Goal: Information Seeking & Learning: Learn about a topic

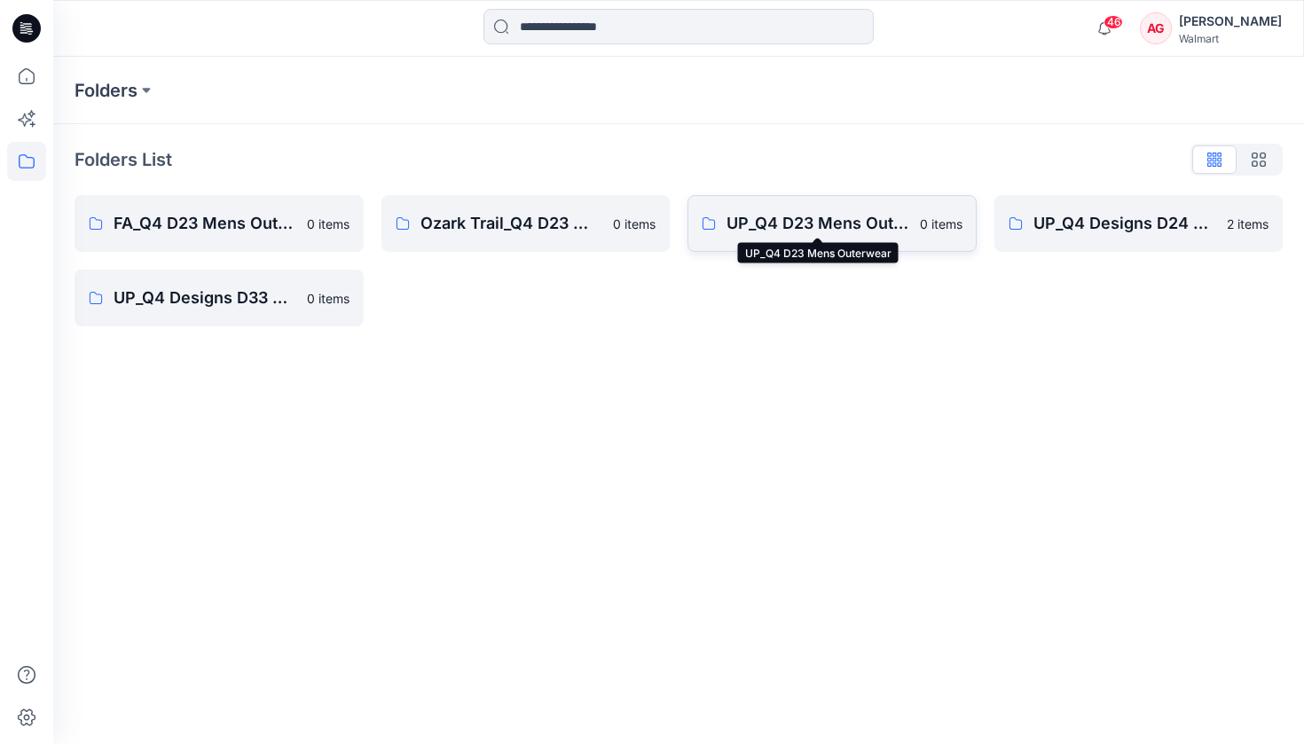
click at [782, 219] on p "UP_Q4 D23 Mens Outerwear" at bounding box center [818, 223] width 183 height 25
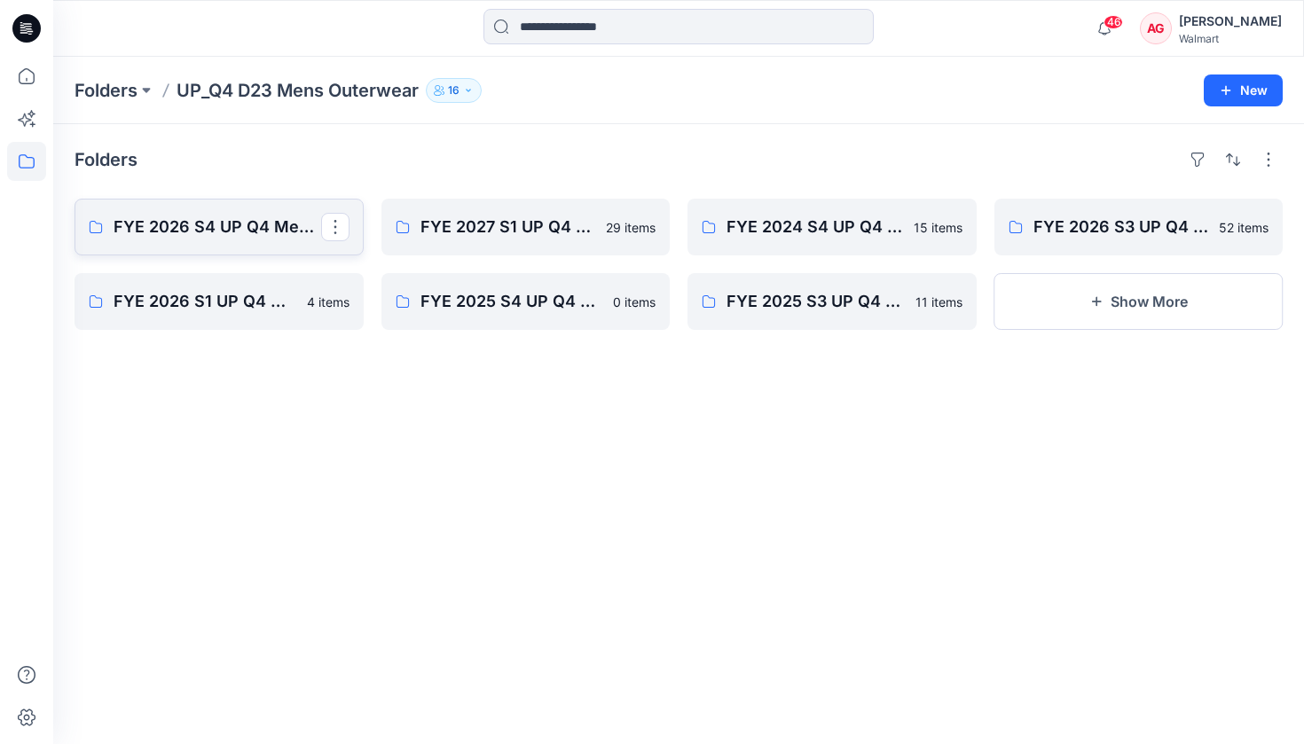
click at [205, 248] on link "FYE 2026 S4 UP Q4 Men's Outerwear" at bounding box center [219, 227] width 289 height 57
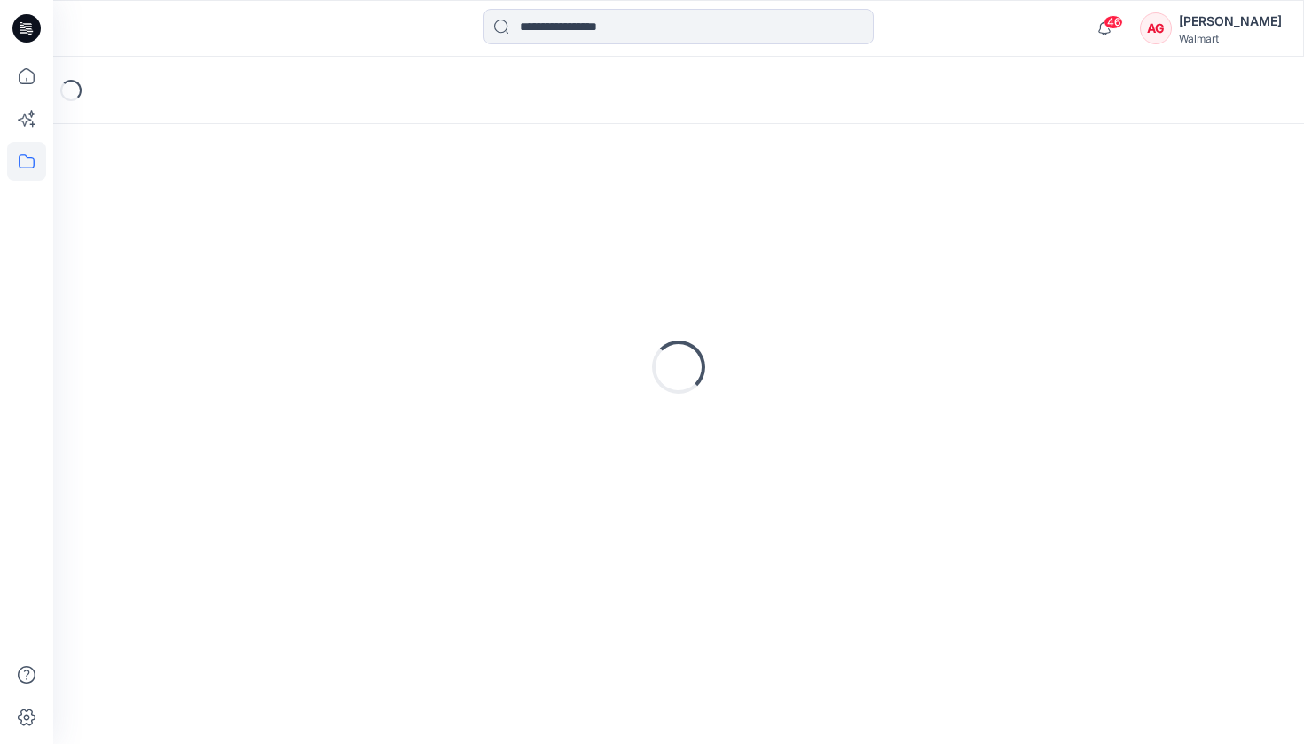
click at [205, 248] on div "Loading..." at bounding box center [679, 367] width 1208 height 444
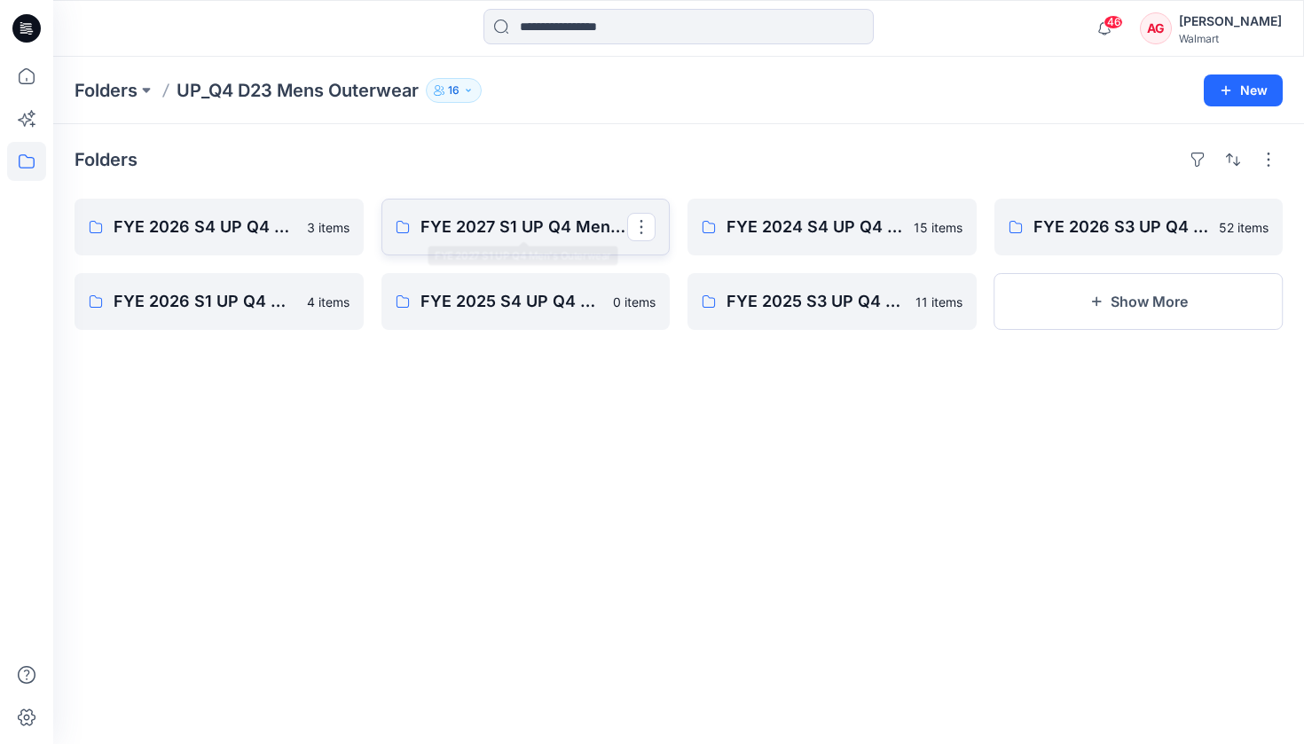
click at [521, 221] on p "FYE 2027 S1 UP Q4 Men's Outerwear" at bounding box center [525, 227] width 208 height 25
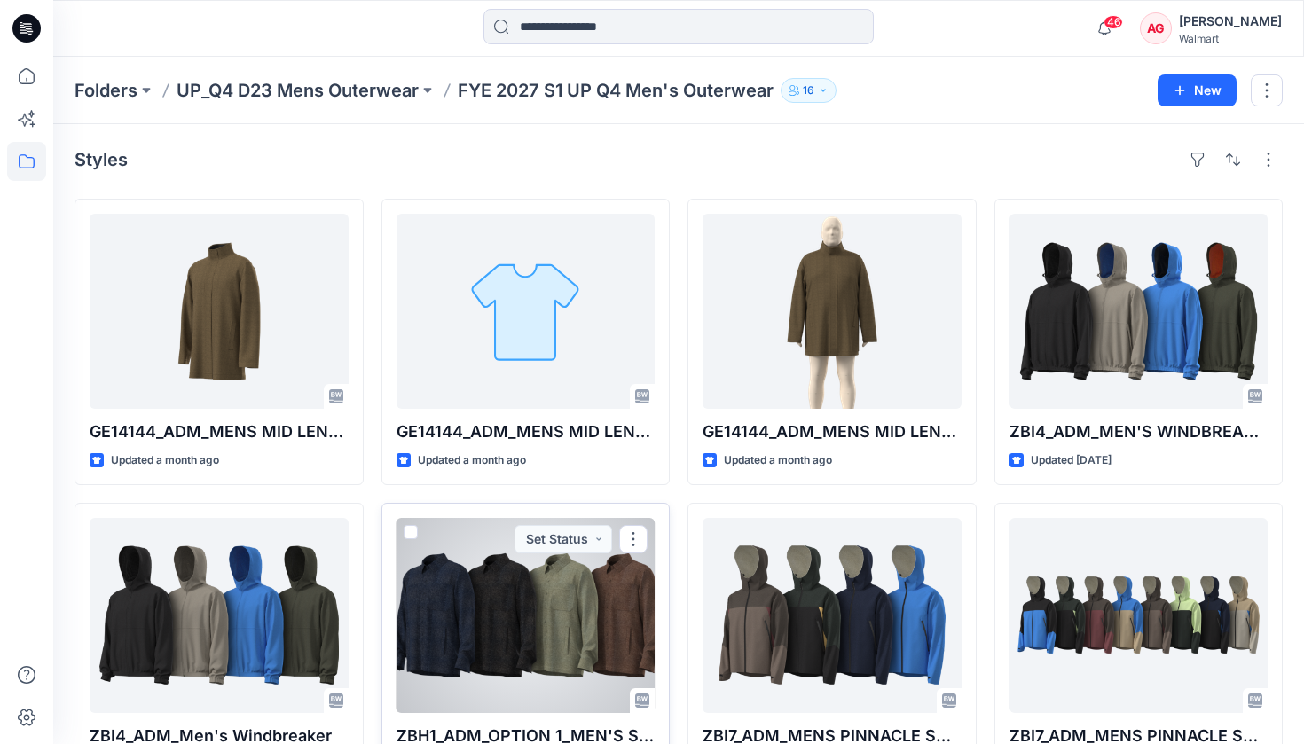
scroll to position [106, 0]
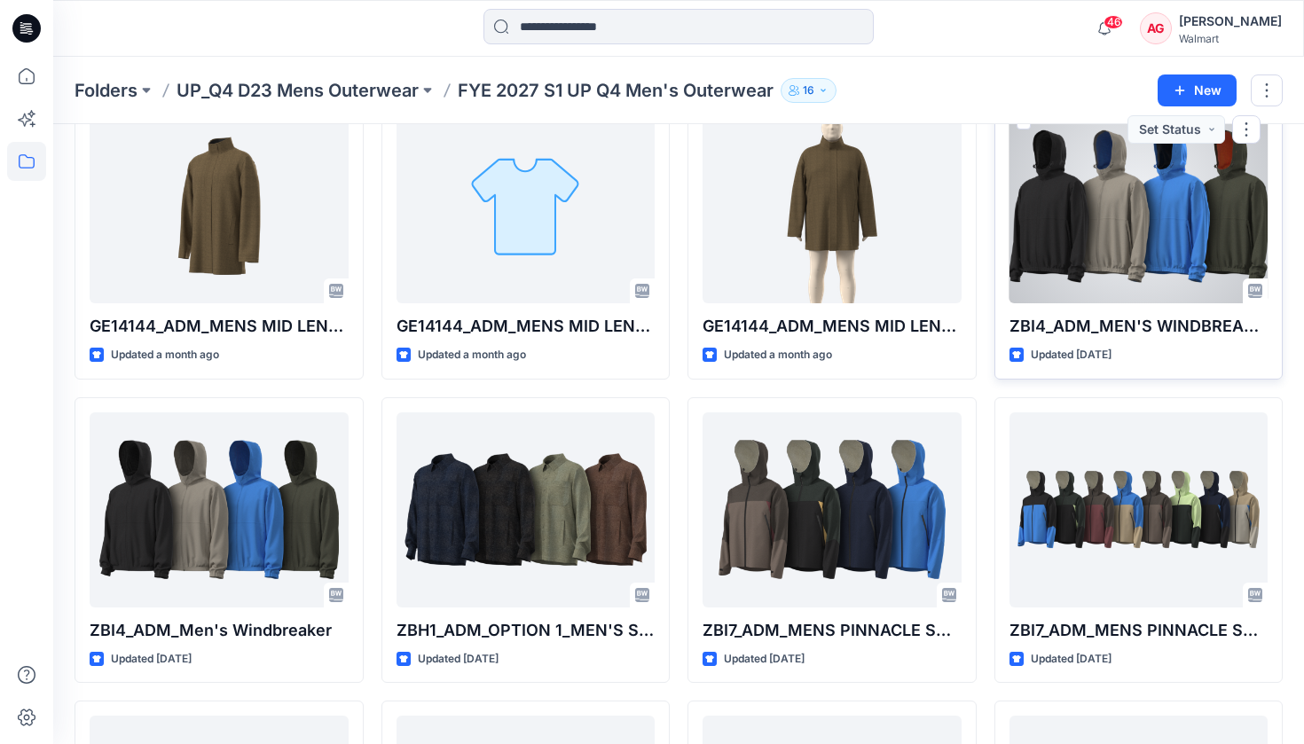
click at [1089, 199] on div at bounding box center [1139, 205] width 259 height 195
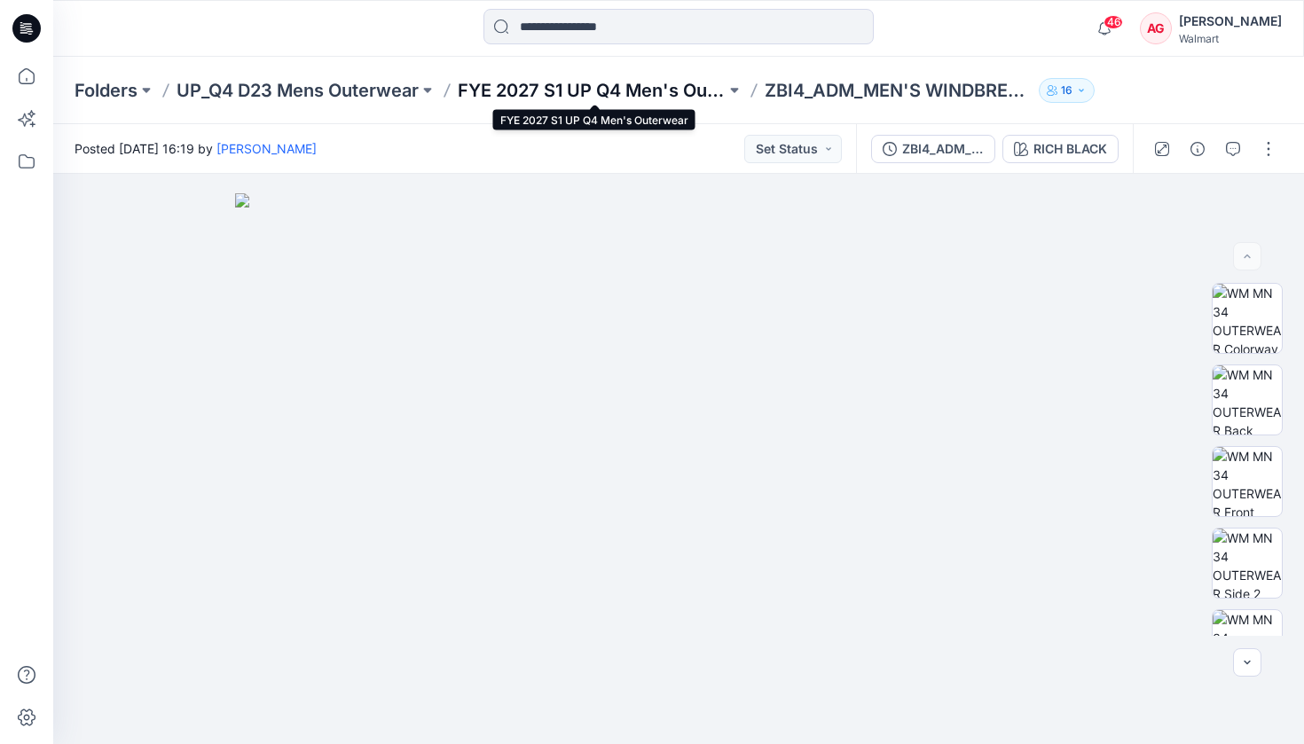
click at [570, 88] on p "FYE 2027 S1 UP Q4 Men's Outerwear" at bounding box center [592, 90] width 268 height 25
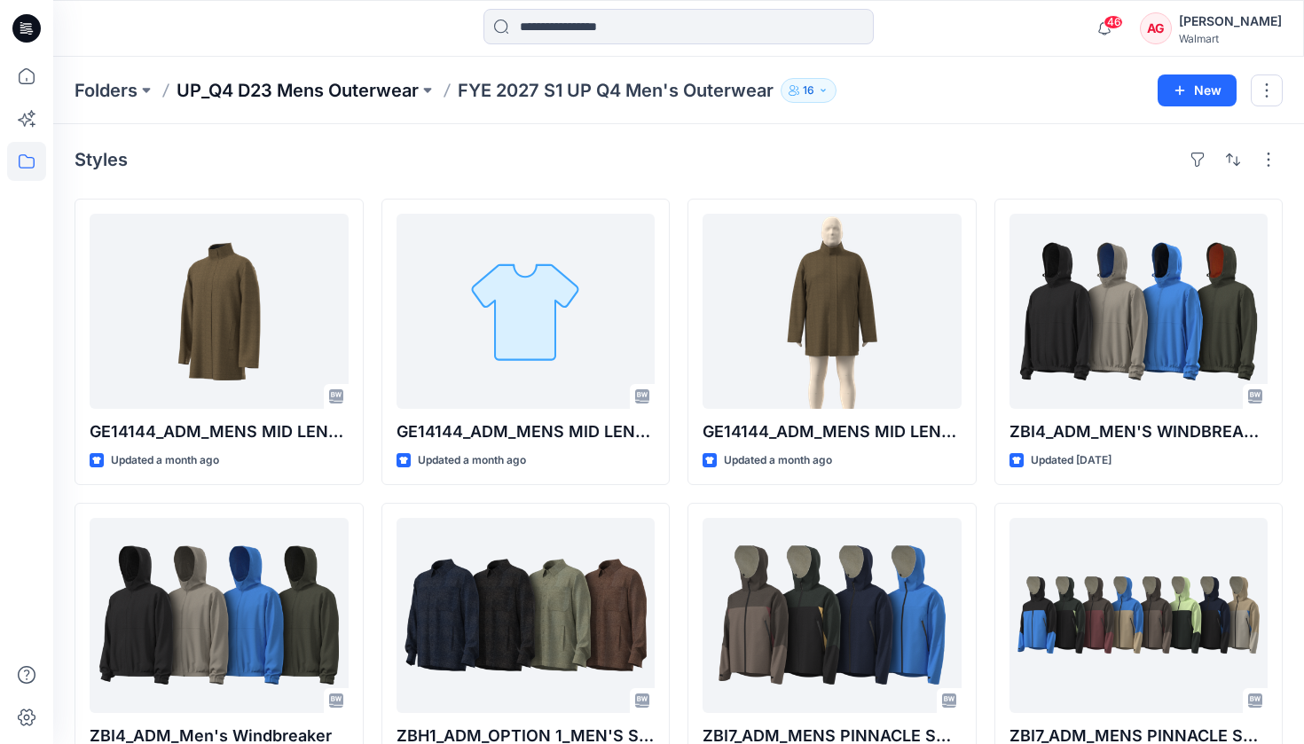
click at [298, 95] on p "UP_Q4 D23 Mens Outerwear" at bounding box center [298, 90] width 242 height 25
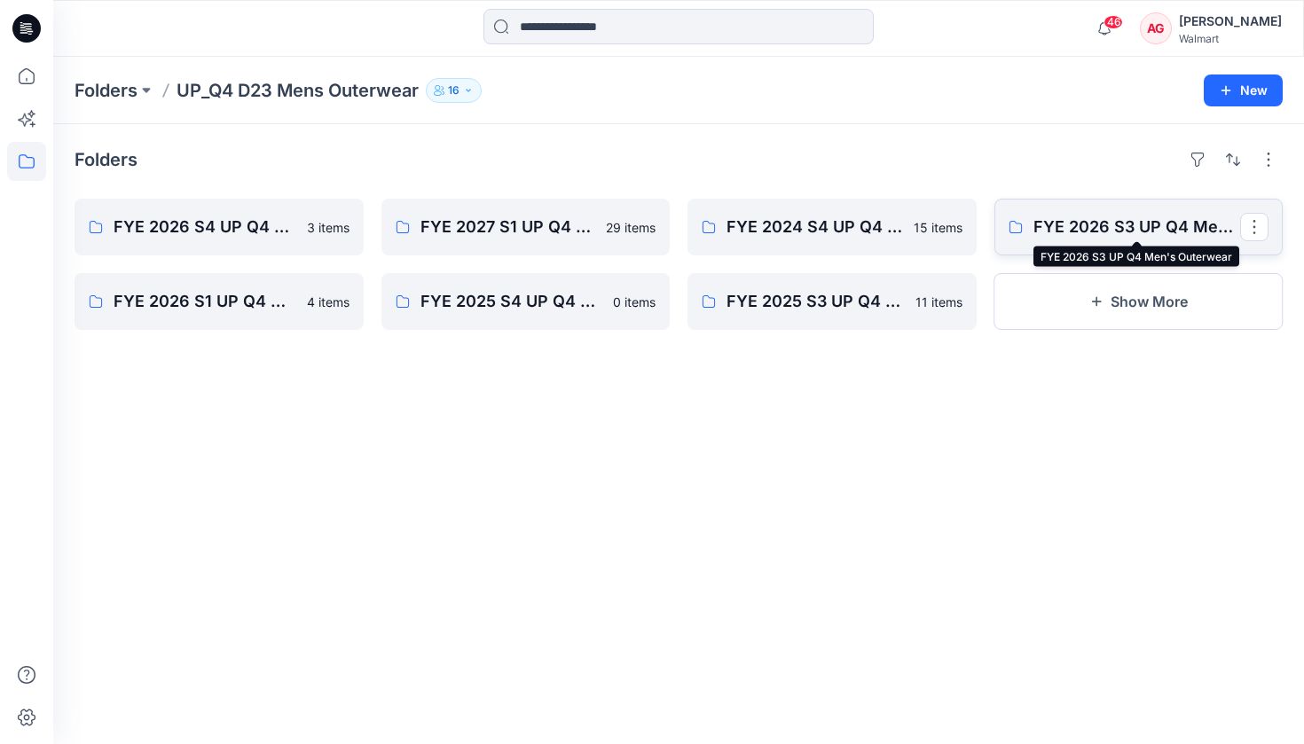
click at [1076, 228] on p "FYE 2026 S3 UP Q4 Men's Outerwear" at bounding box center [1138, 227] width 208 height 25
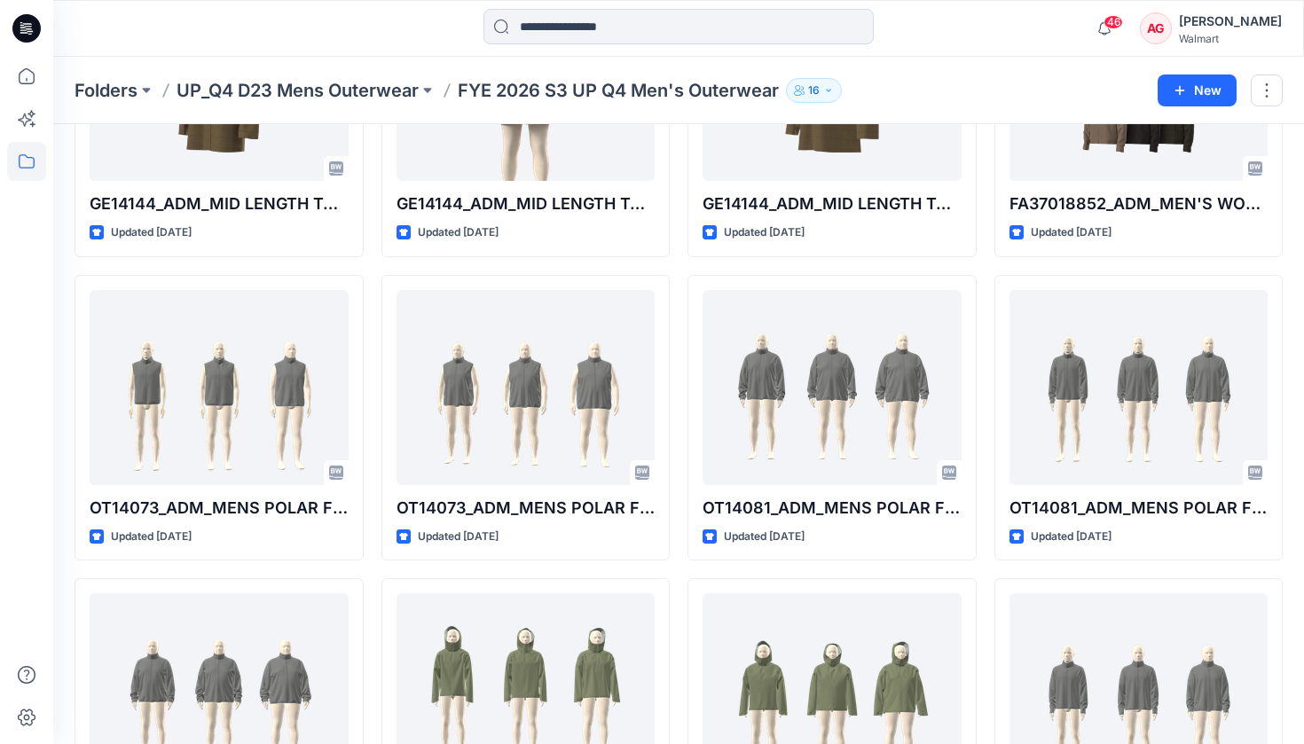
scroll to position [229, 0]
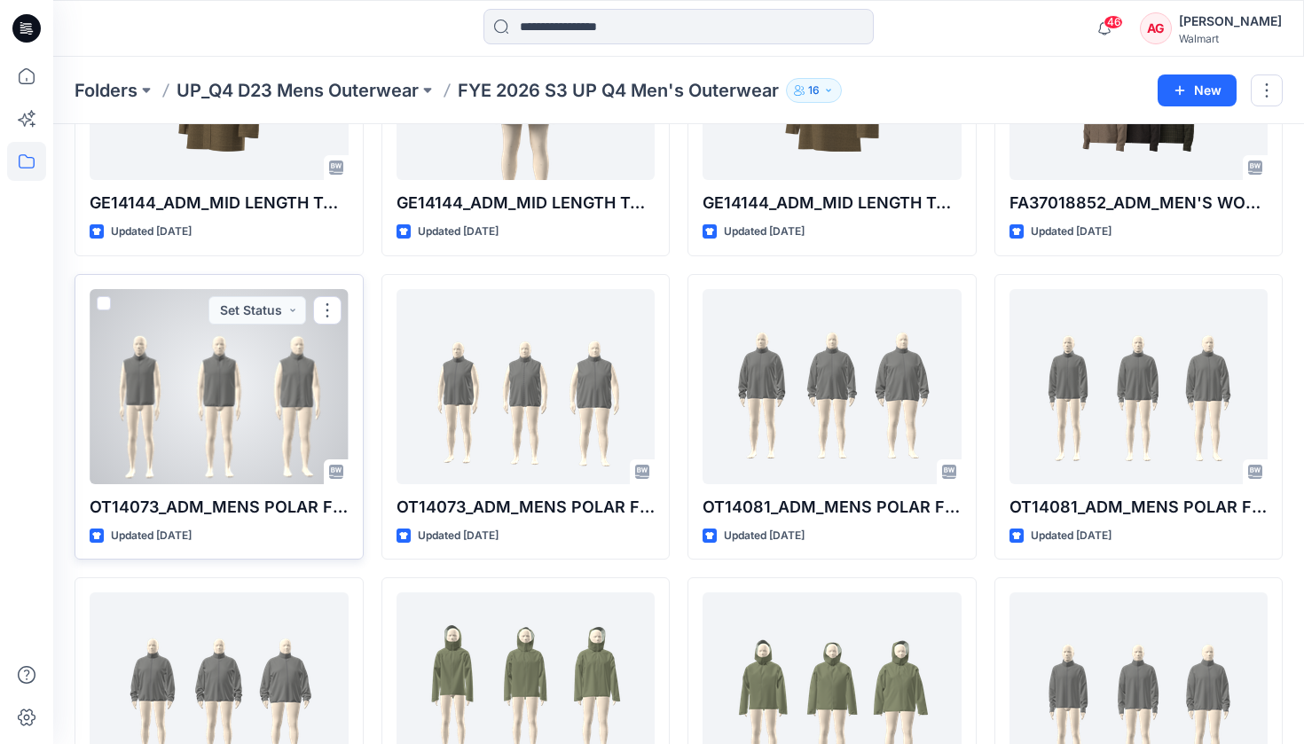
click at [261, 394] on div at bounding box center [219, 386] width 259 height 195
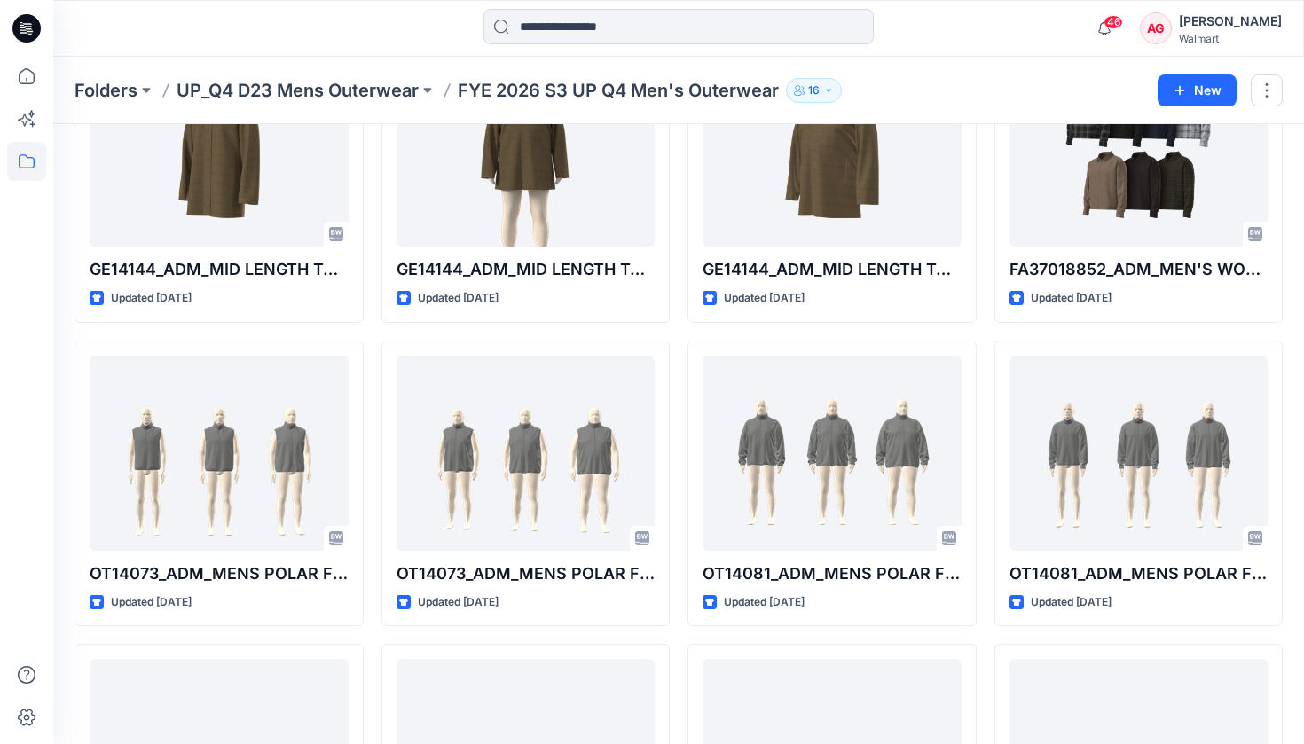
scroll to position [173, 0]
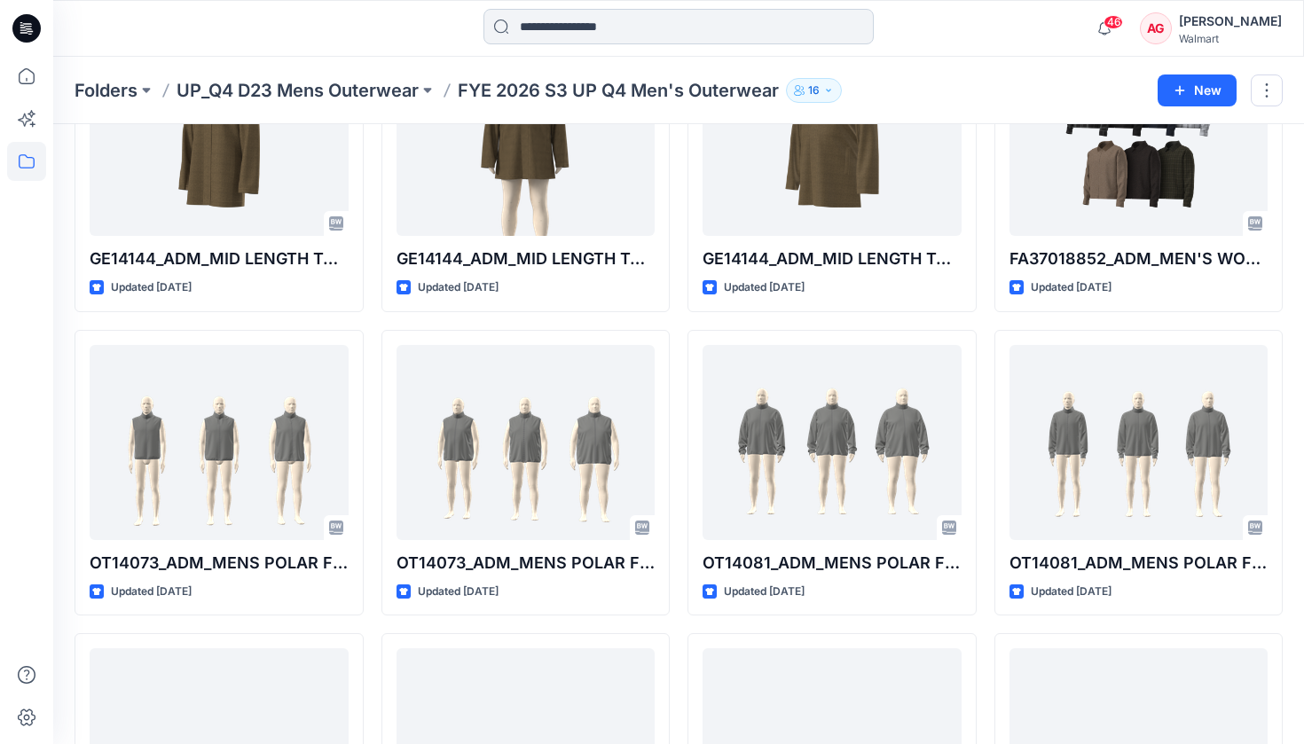
click at [625, 29] on input at bounding box center [678, 26] width 390 height 35
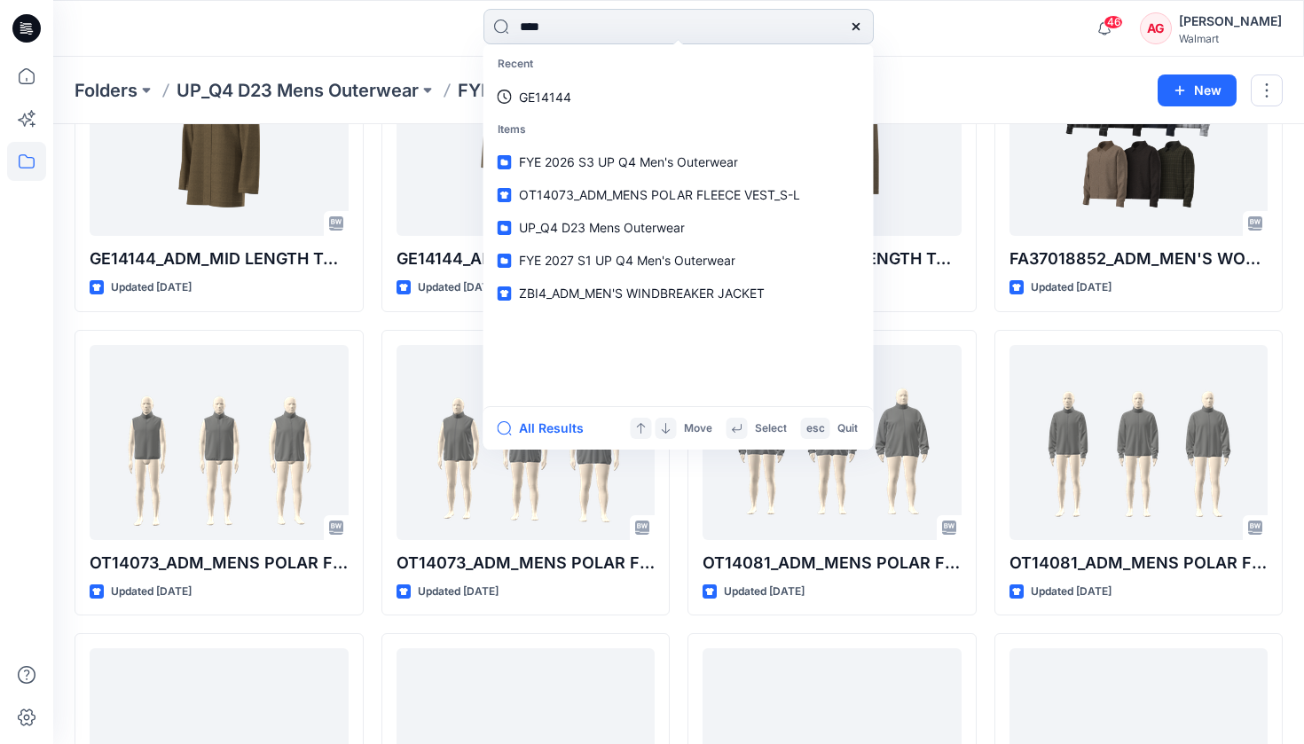
type input "*****"
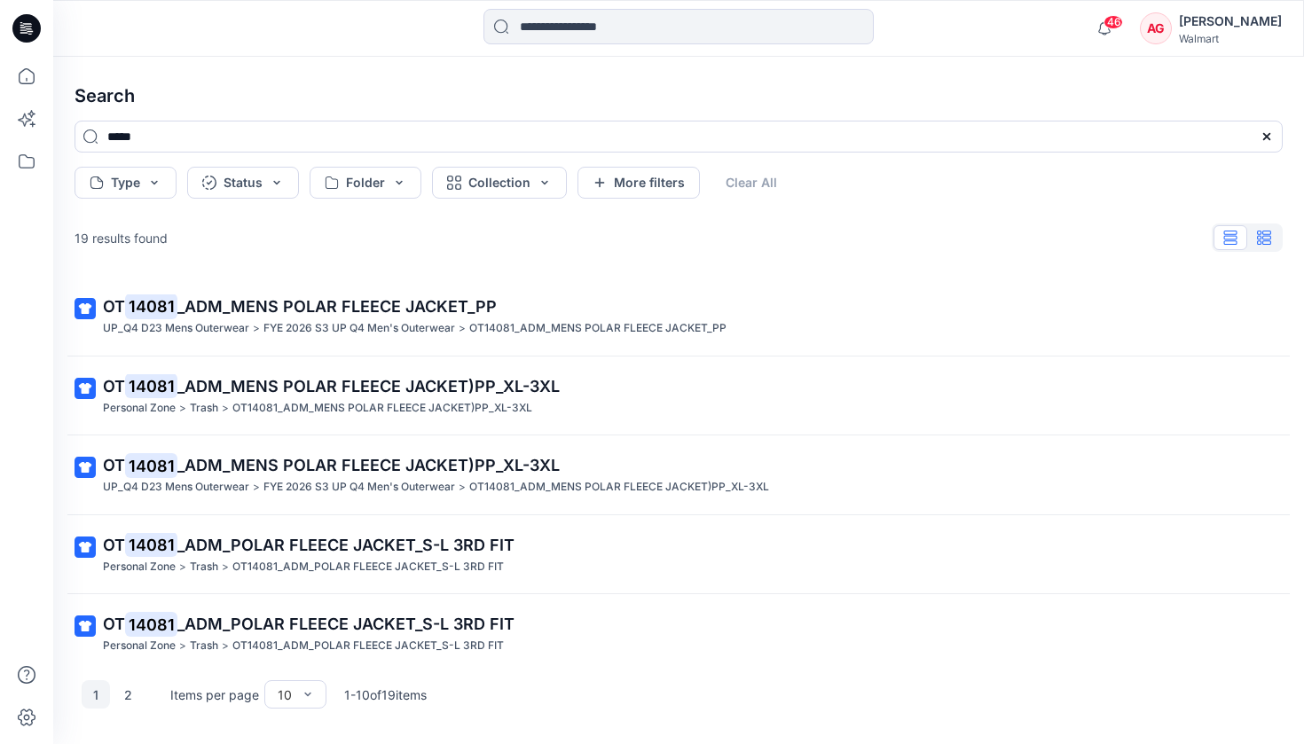
click at [1089, 235] on icon "button" at bounding box center [1264, 238] width 14 height 14
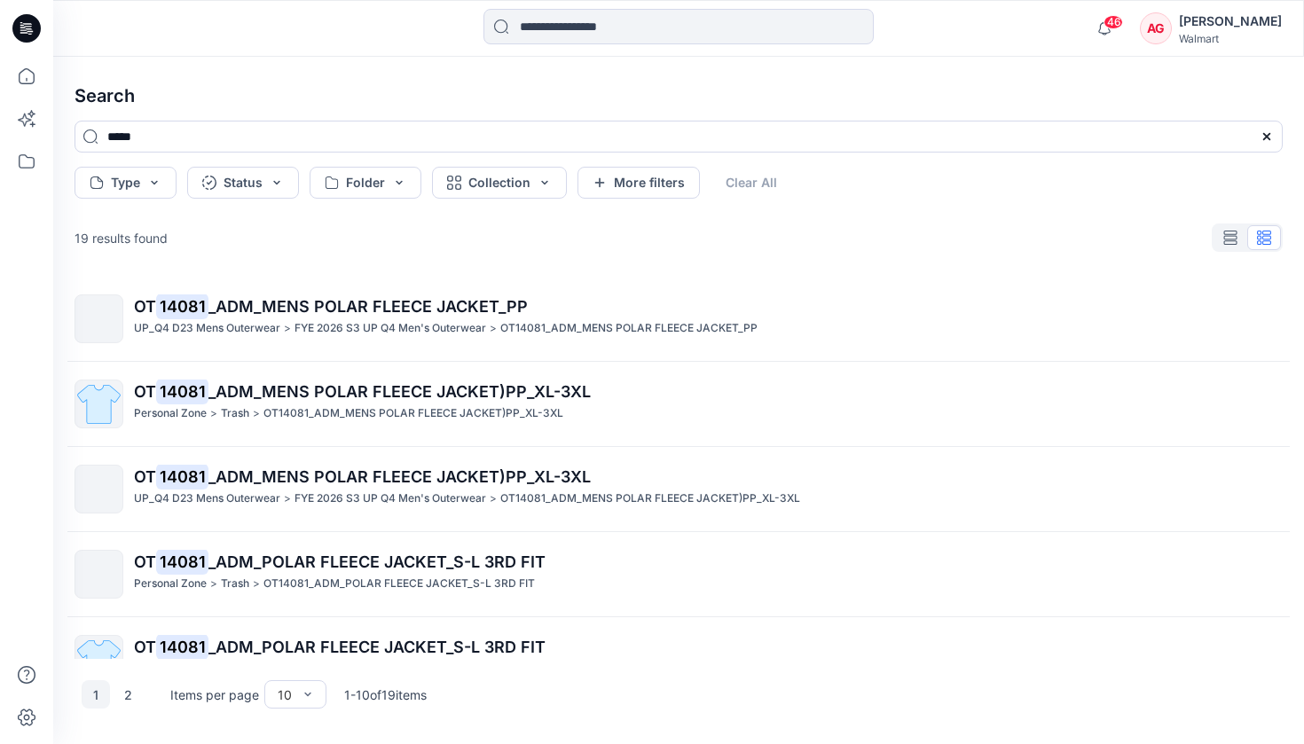
click at [1089, 144] on div at bounding box center [1267, 137] width 32 height 32
click at [1089, 139] on icon at bounding box center [1266, 136] width 7 height 7
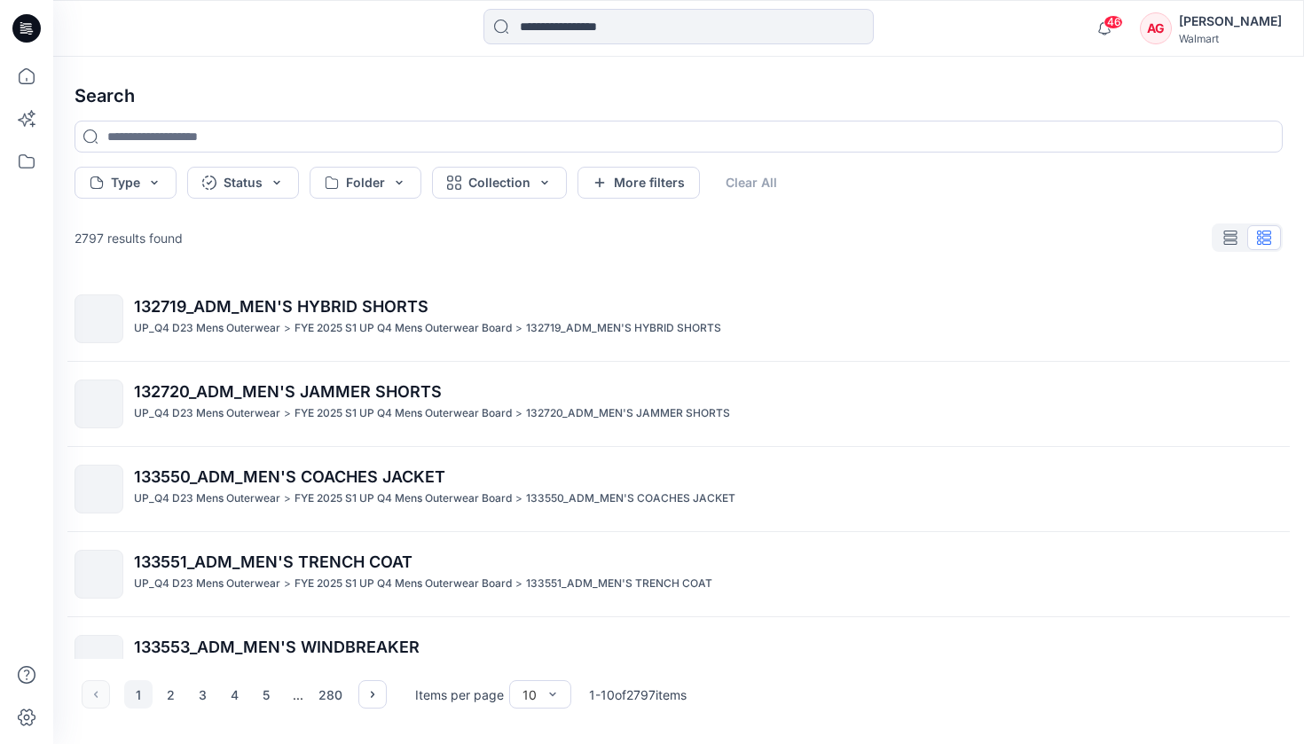
click at [34, 32] on icon at bounding box center [26, 28] width 28 height 28
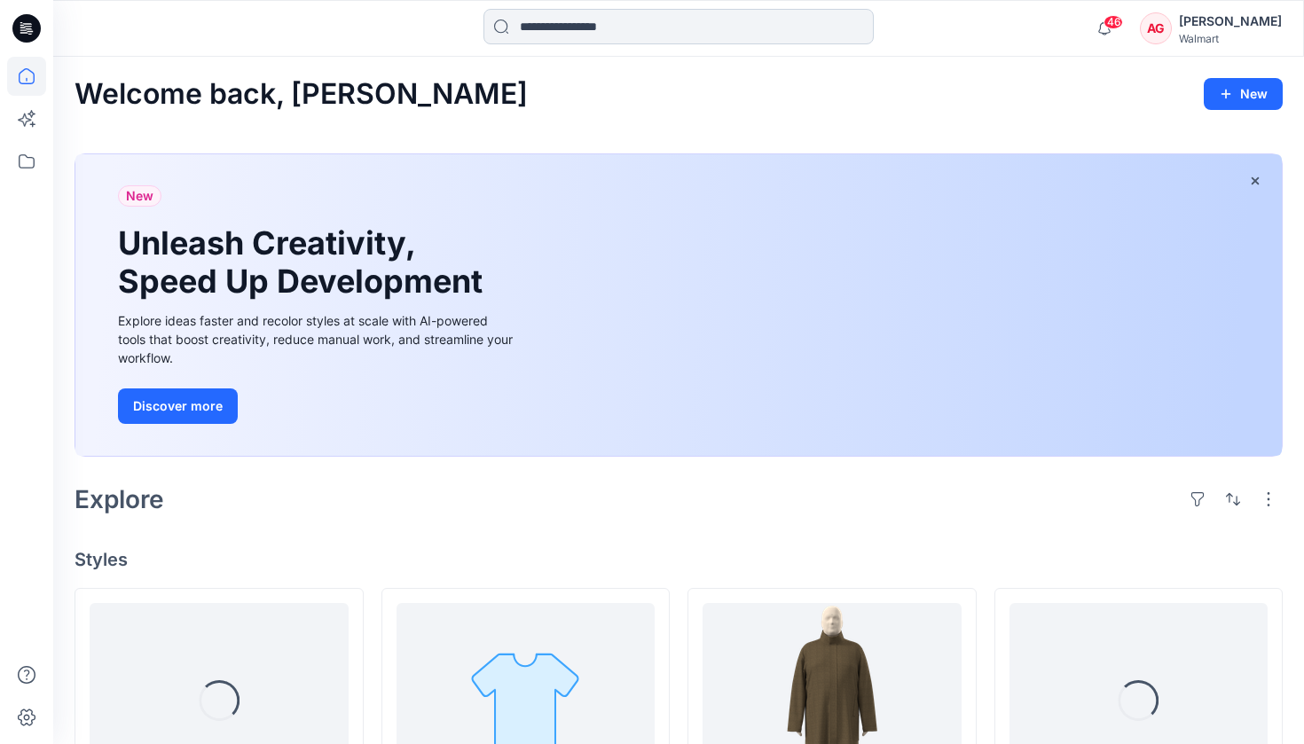
click at [593, 29] on input at bounding box center [678, 26] width 390 height 35
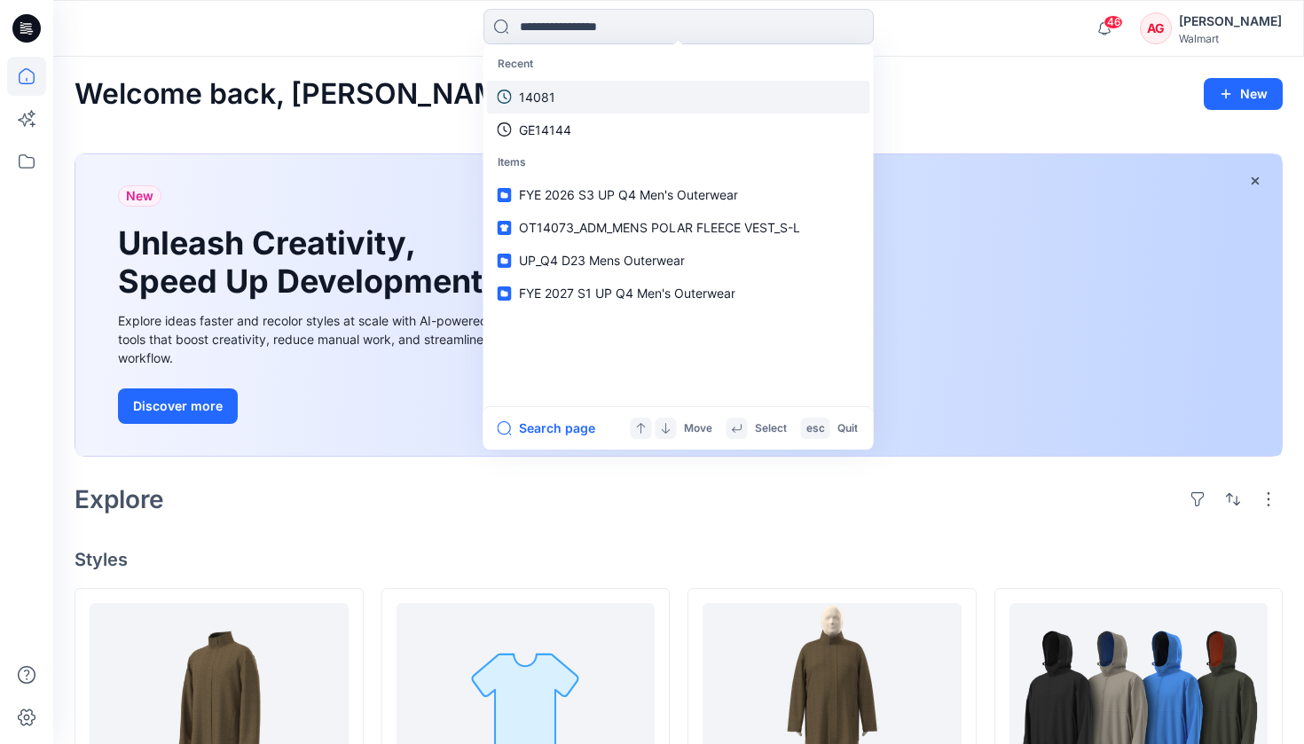
click at [569, 92] on link "14081" at bounding box center [678, 97] width 383 height 33
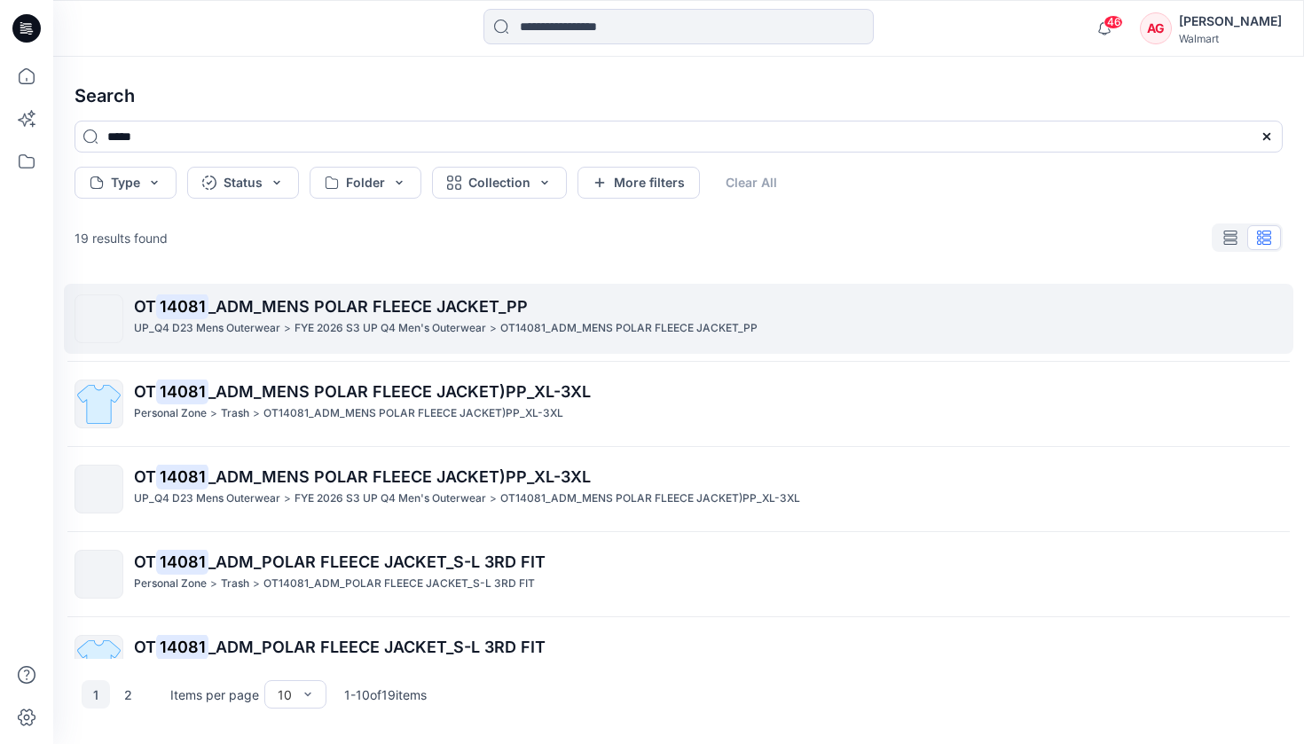
click at [422, 311] on span "_ADM_MENS POLAR FLEECE JACKET_PP" at bounding box center [367, 306] width 319 height 19
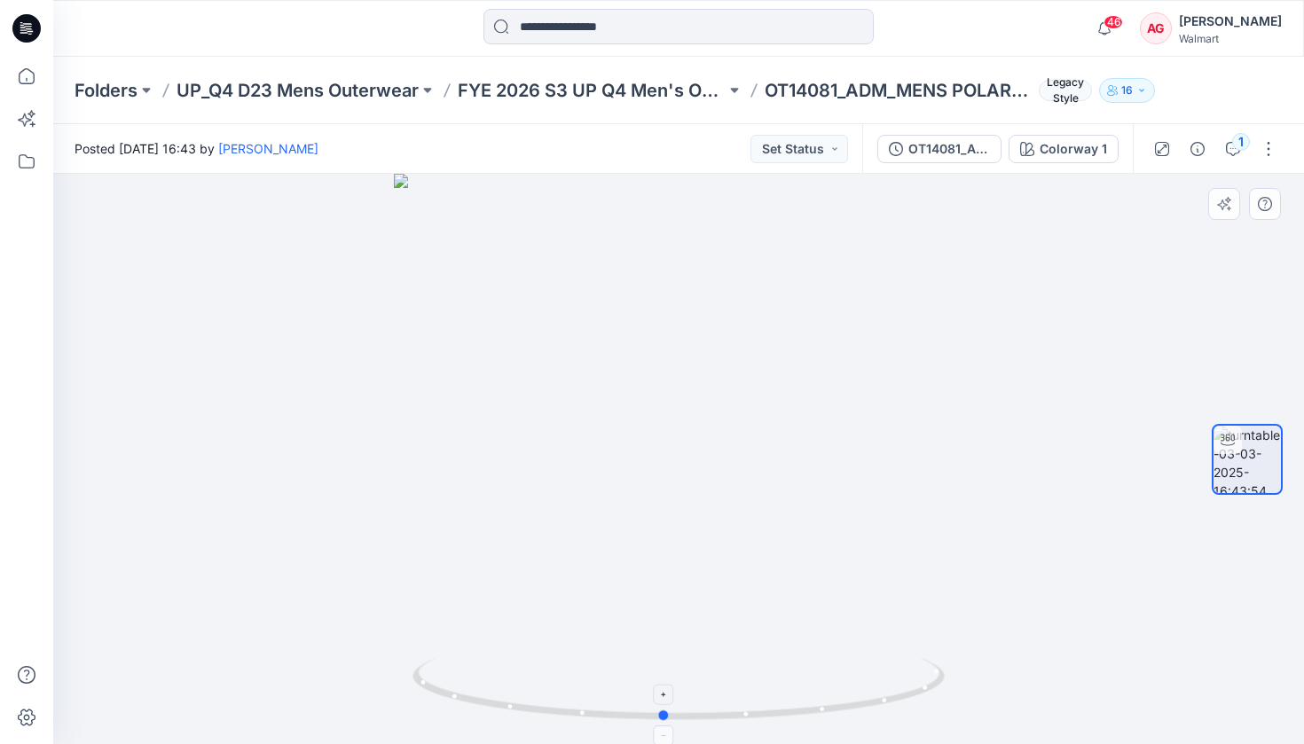
drag, startPoint x: 748, startPoint y: 720, endPoint x: 733, endPoint y: 719, distance: 15.1
click at [733, 719] on icon at bounding box center [681, 691] width 537 height 67
drag, startPoint x: 664, startPoint y: 431, endPoint x: 893, endPoint y: 430, distance: 228.9
click at [893, 430] on div at bounding box center [678, 459] width 1251 height 570
click at [1089, 155] on button "button" at bounding box center [1268, 149] width 28 height 28
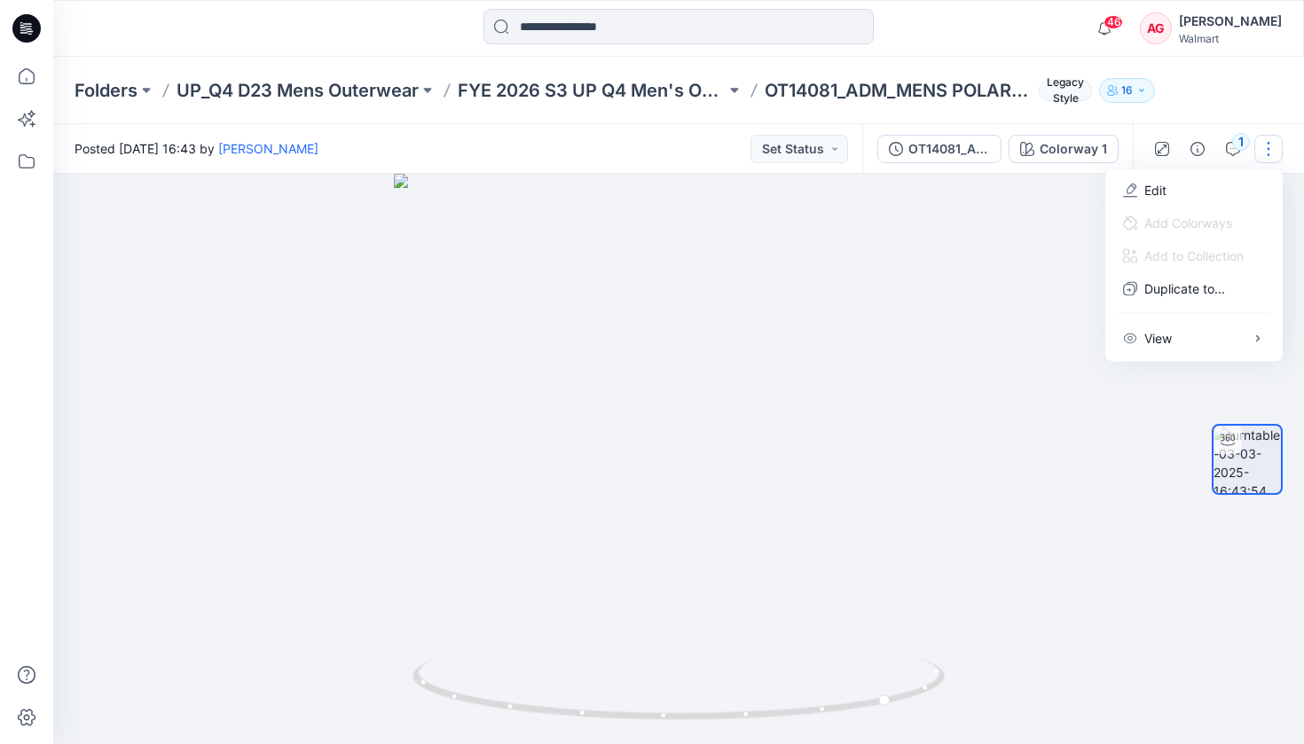
click at [1017, 349] on div at bounding box center [678, 459] width 1251 height 570
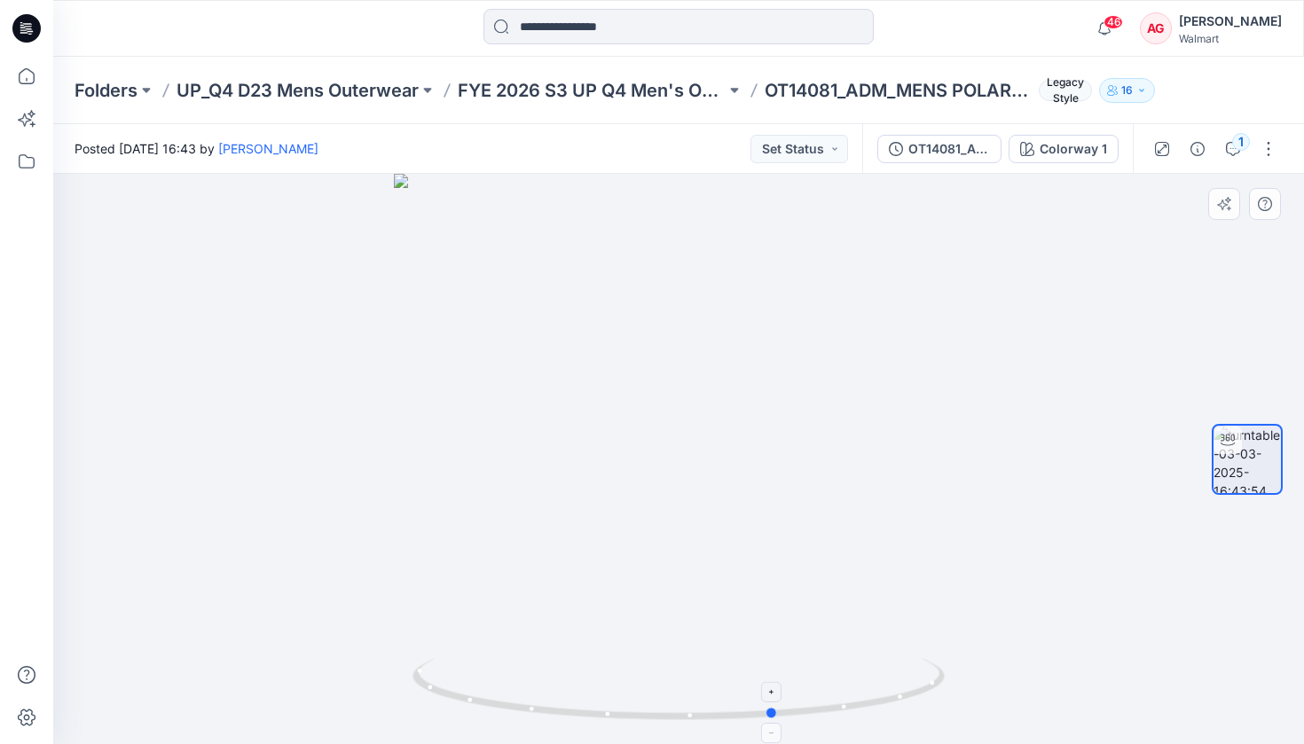
drag, startPoint x: 664, startPoint y: 716, endPoint x: 546, endPoint y: 735, distance: 118.7
click at [672, 93] on p "FYE 2026 S3 UP Q4 Men's Outerwear" at bounding box center [592, 90] width 268 height 25
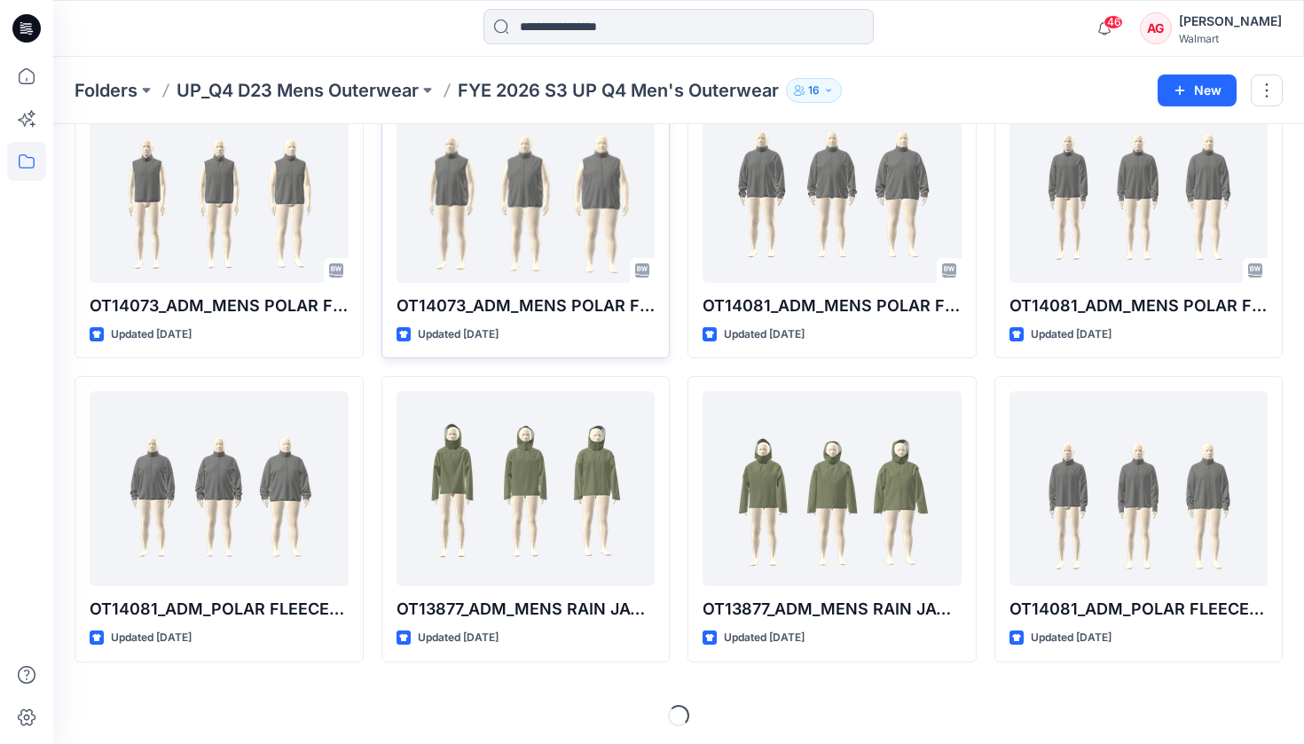
scroll to position [429, 0]
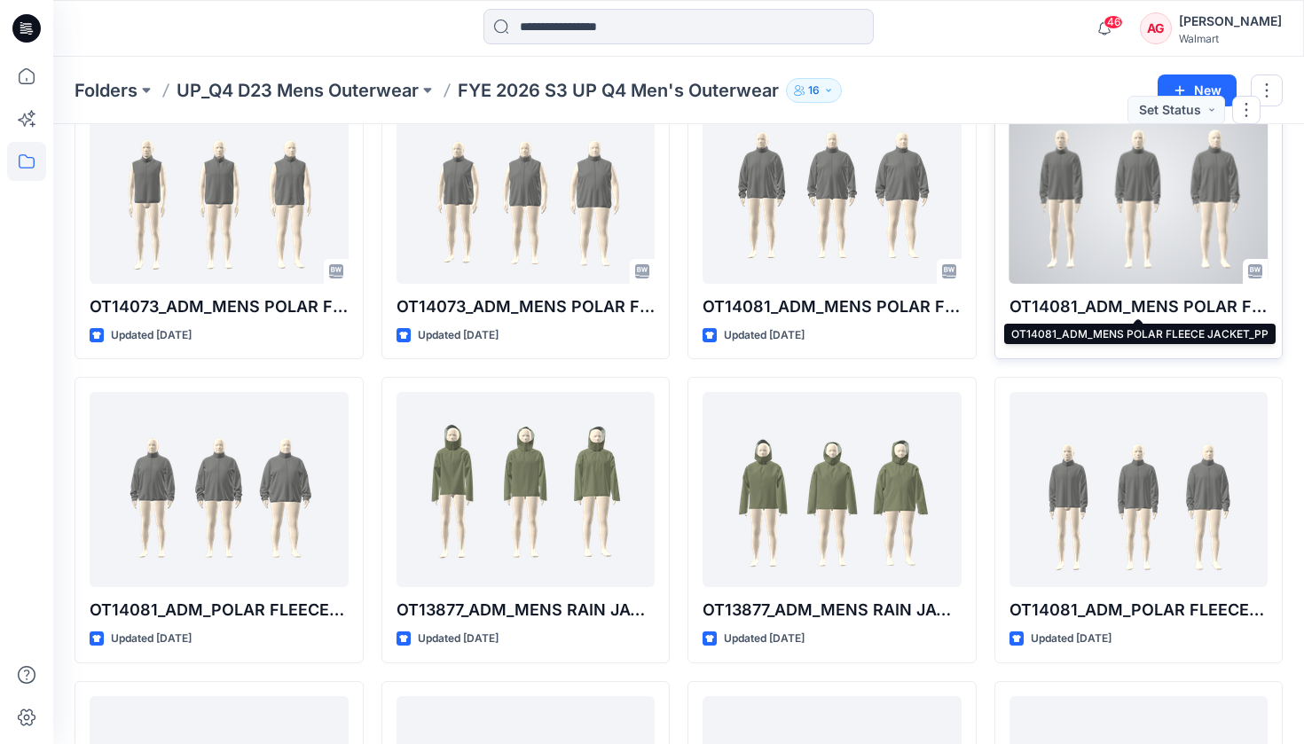
click at [1089, 298] on p "OT14081_ADM_MENS POLAR FLEECE JACKET_PP" at bounding box center [1139, 307] width 259 height 25
click at [1089, 234] on div at bounding box center [1139, 186] width 259 height 195
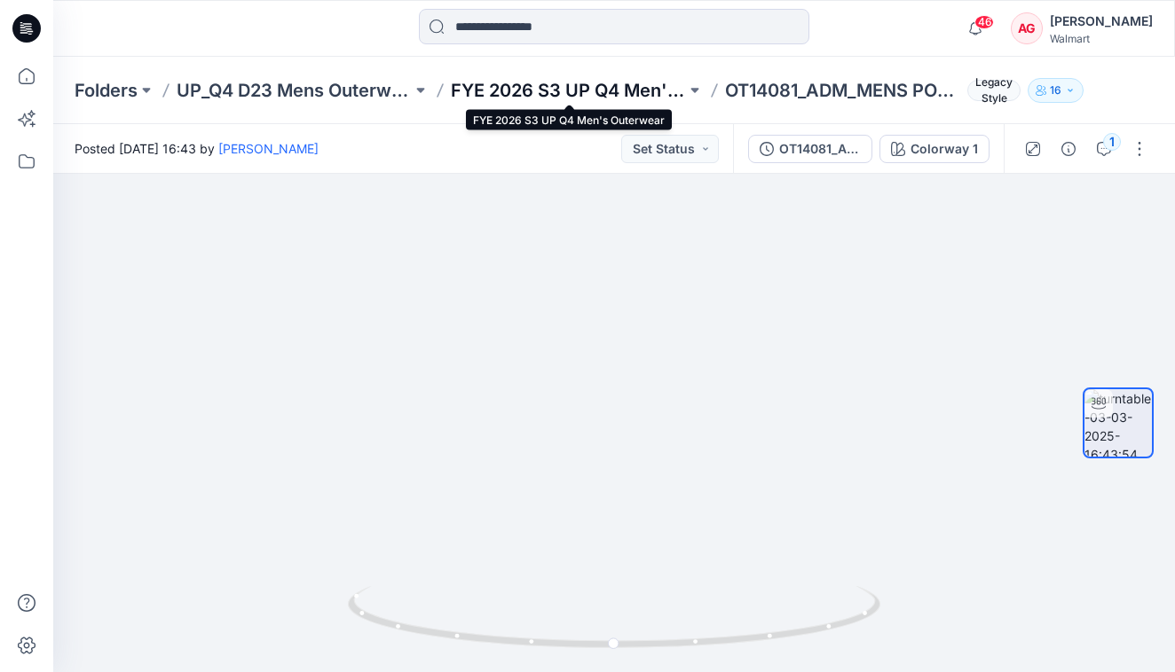
click at [615, 86] on p "FYE 2026 S3 UP Q4 Men's Outerwear" at bounding box center [568, 90] width 235 height 25
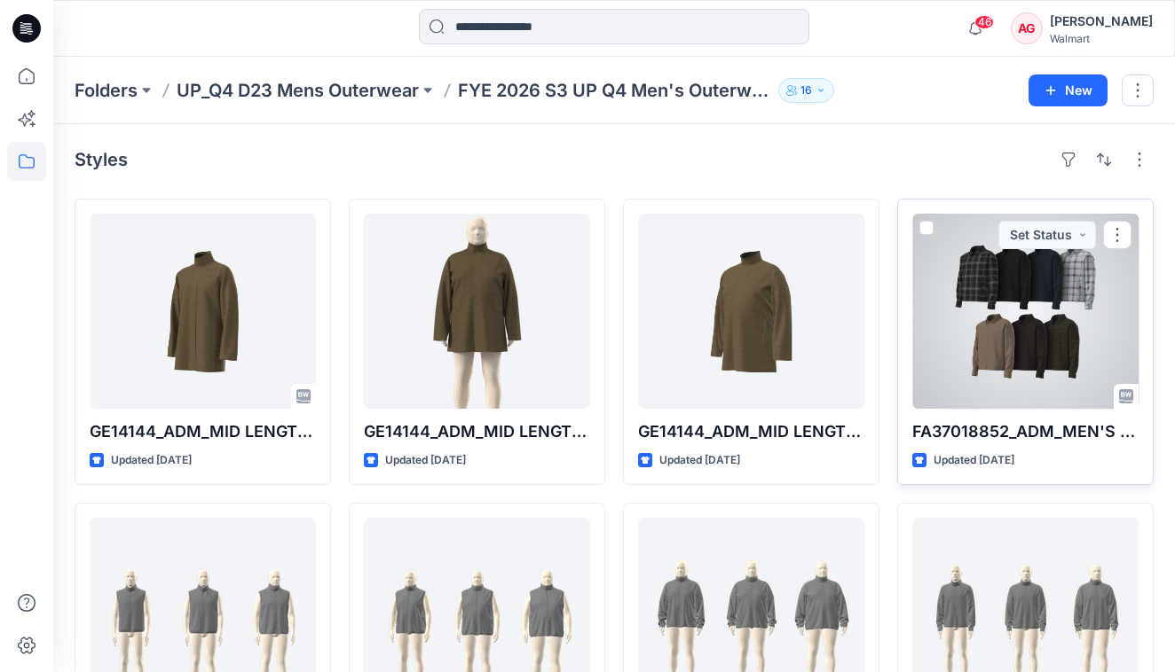
click at [1003, 336] on div at bounding box center [1025, 311] width 226 height 195
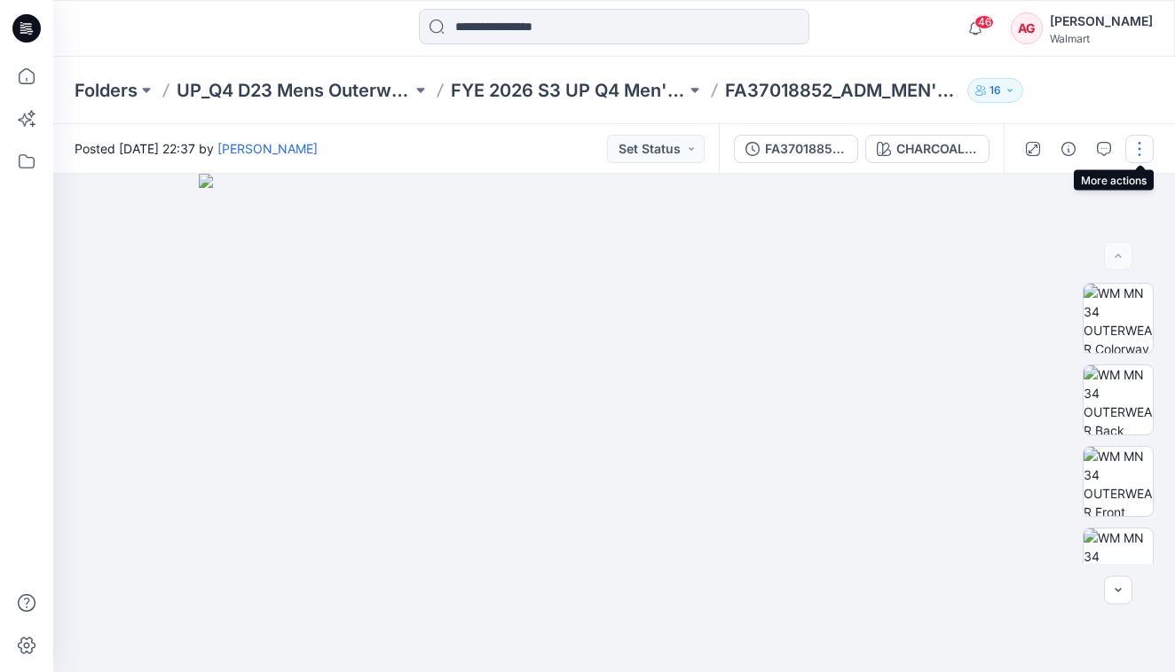
click at [1089, 144] on button "button" at bounding box center [1139, 149] width 28 height 28
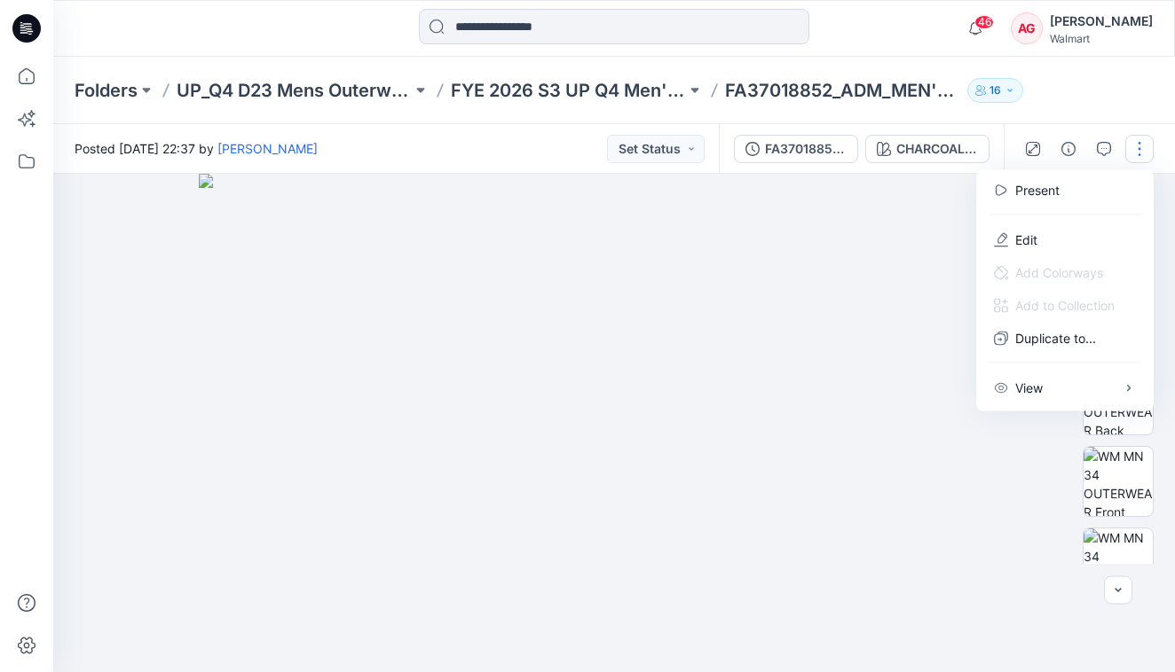
click at [1089, 144] on button "button" at bounding box center [1139, 149] width 28 height 28
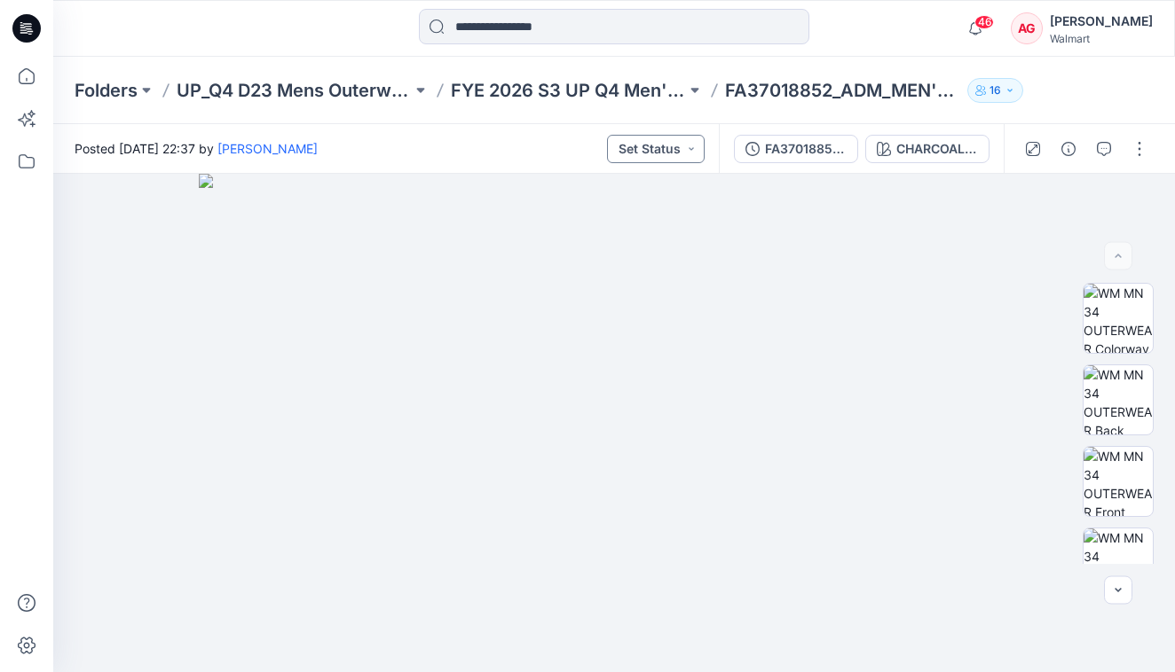
click at [646, 149] on button "Set Status" at bounding box center [656, 149] width 98 height 28
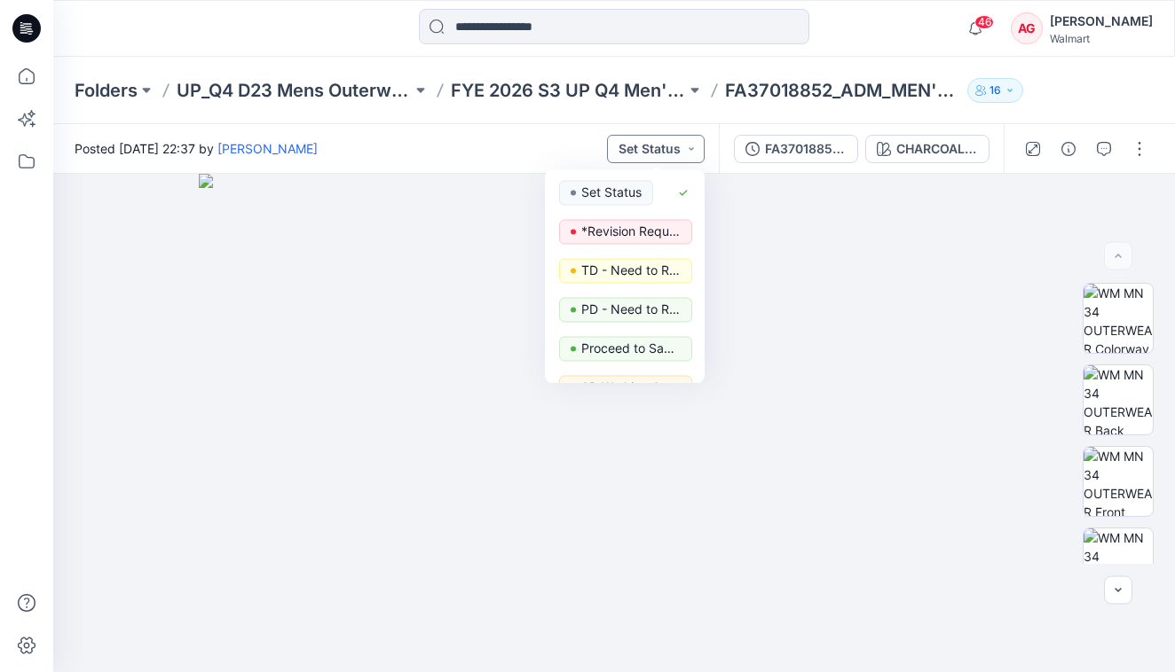
click at [646, 149] on button "Set Status" at bounding box center [656, 149] width 98 height 28
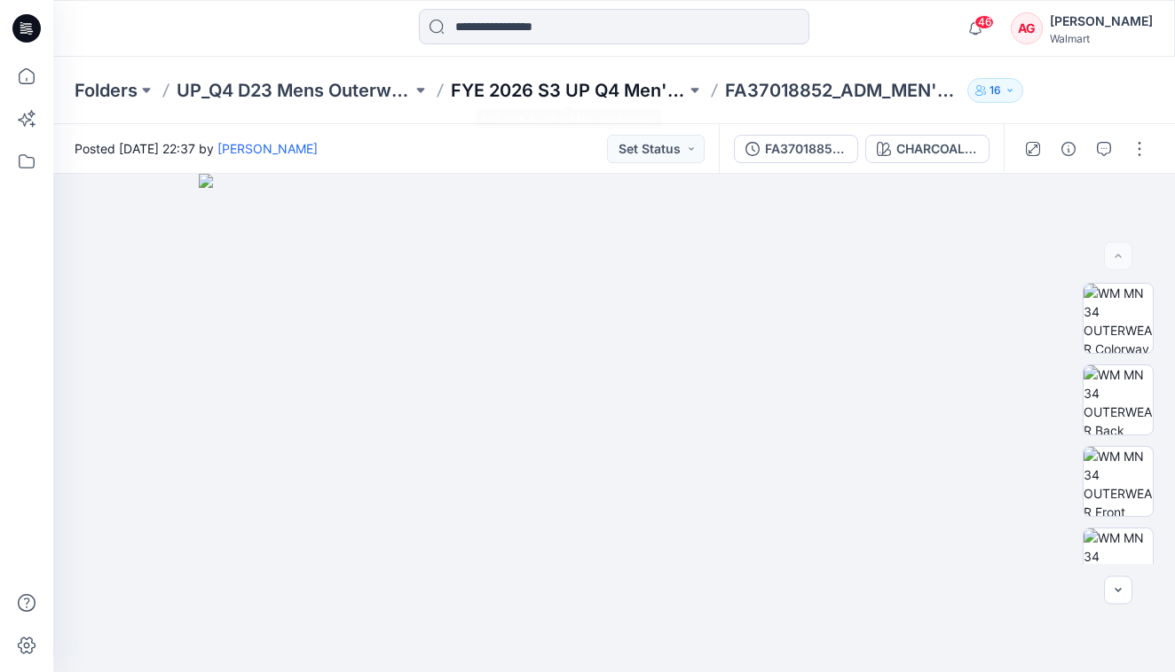
click at [625, 98] on p "FYE 2026 S3 UP Q4 Men's Outerwear" at bounding box center [568, 90] width 235 height 25
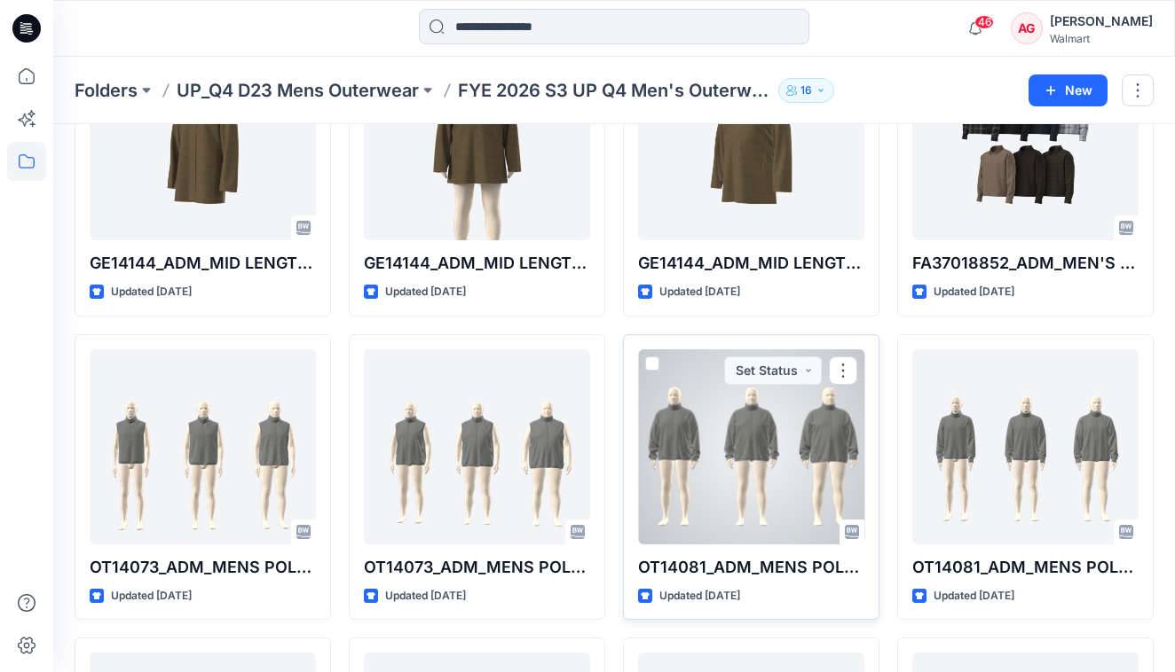
scroll to position [169, 0]
click at [759, 457] on div at bounding box center [751, 446] width 226 height 195
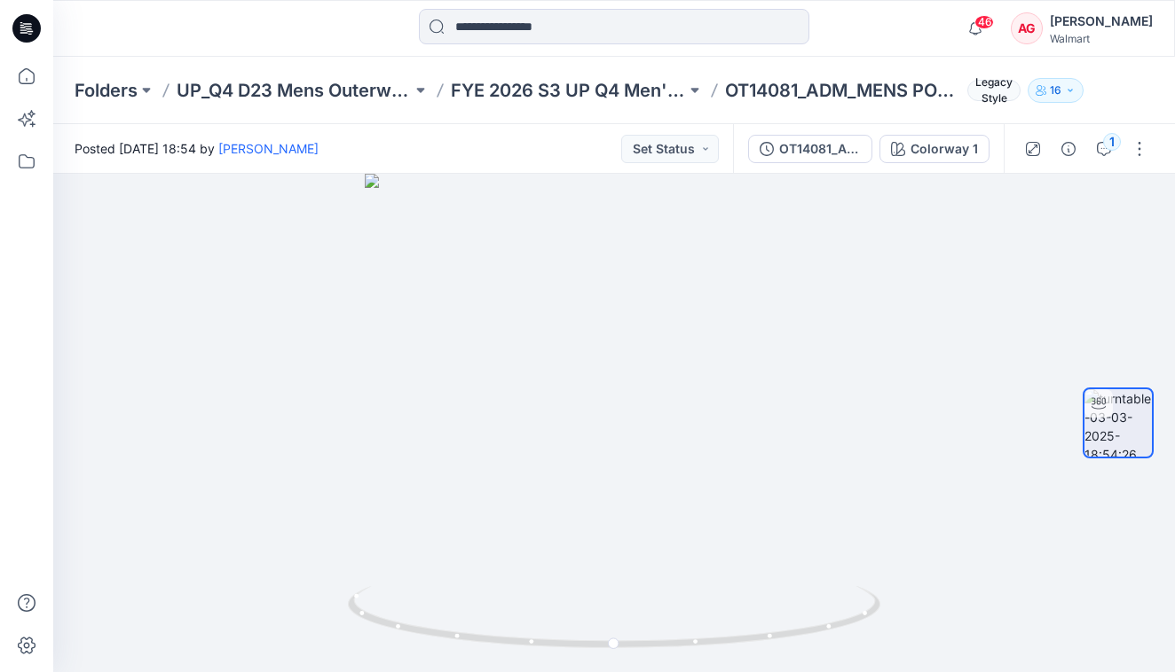
click at [1089, 172] on div "1" at bounding box center [1085, 149] width 164 height 50
click at [1089, 151] on button "button" at bounding box center [1139, 149] width 28 height 28
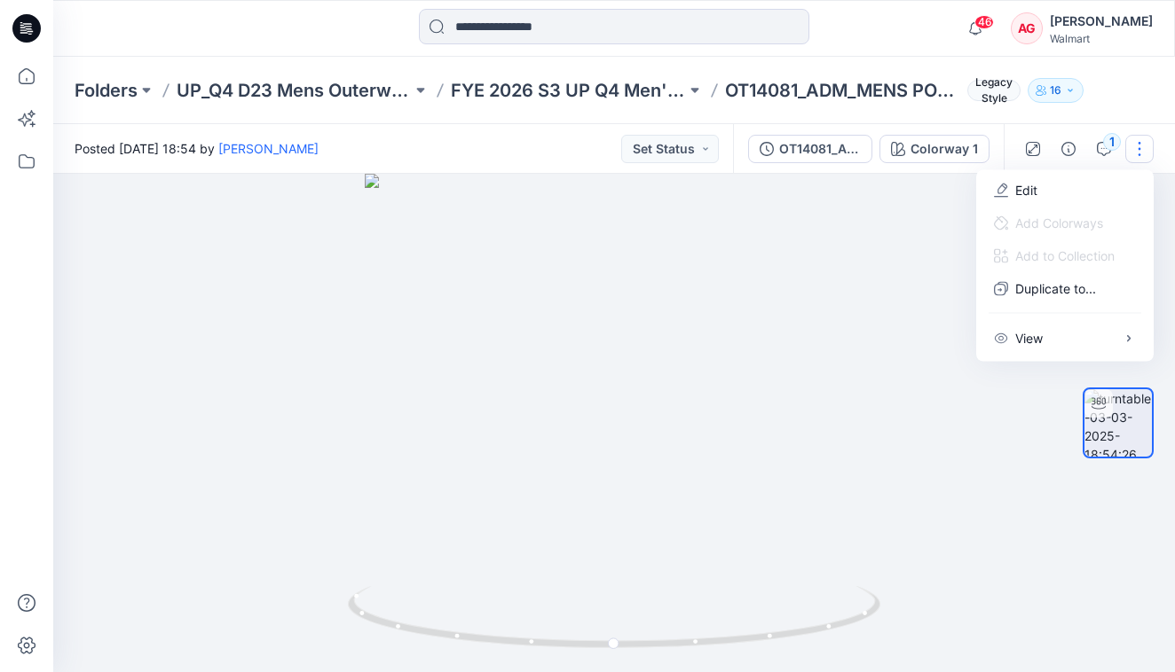
click at [1089, 151] on button "button" at bounding box center [1139, 149] width 28 height 28
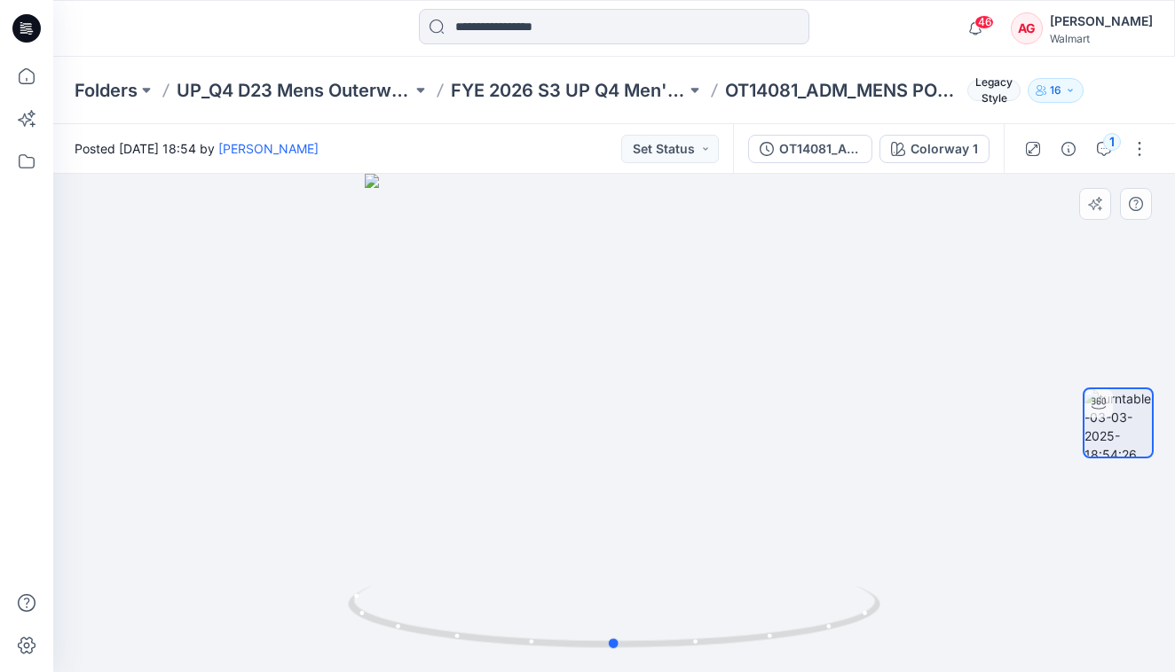
click at [1089, 264] on div at bounding box center [613, 423] width 1121 height 499
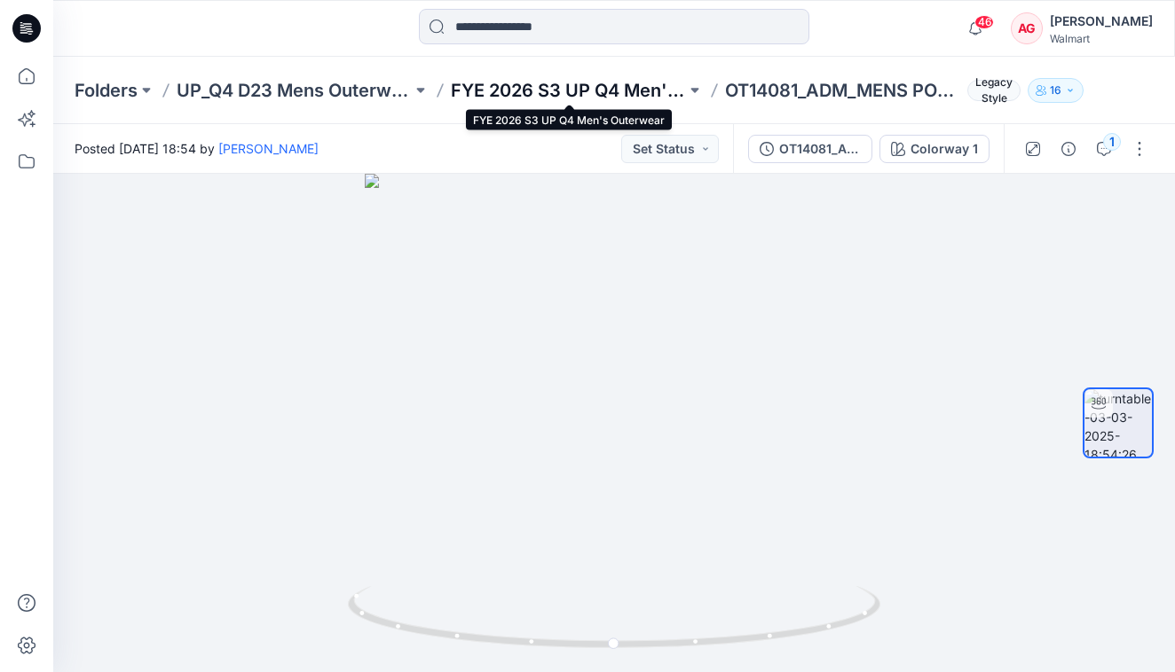
click at [560, 84] on p "FYE 2026 S3 UP Q4 Men's Outerwear" at bounding box center [568, 90] width 235 height 25
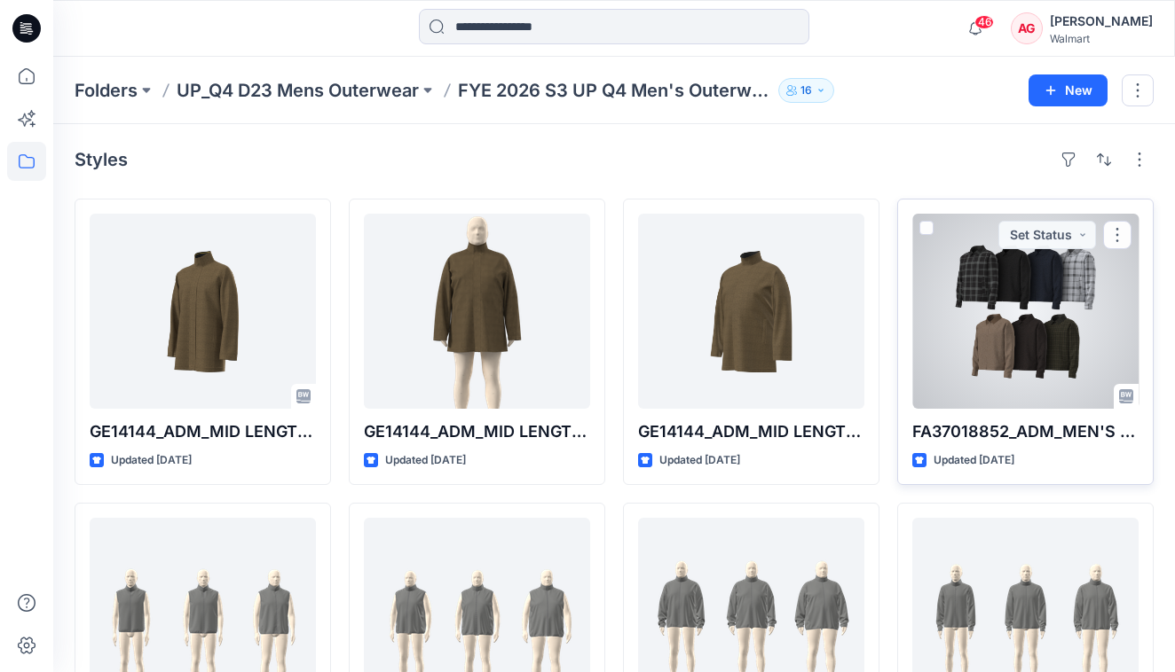
click at [957, 341] on div at bounding box center [1025, 311] width 226 height 195
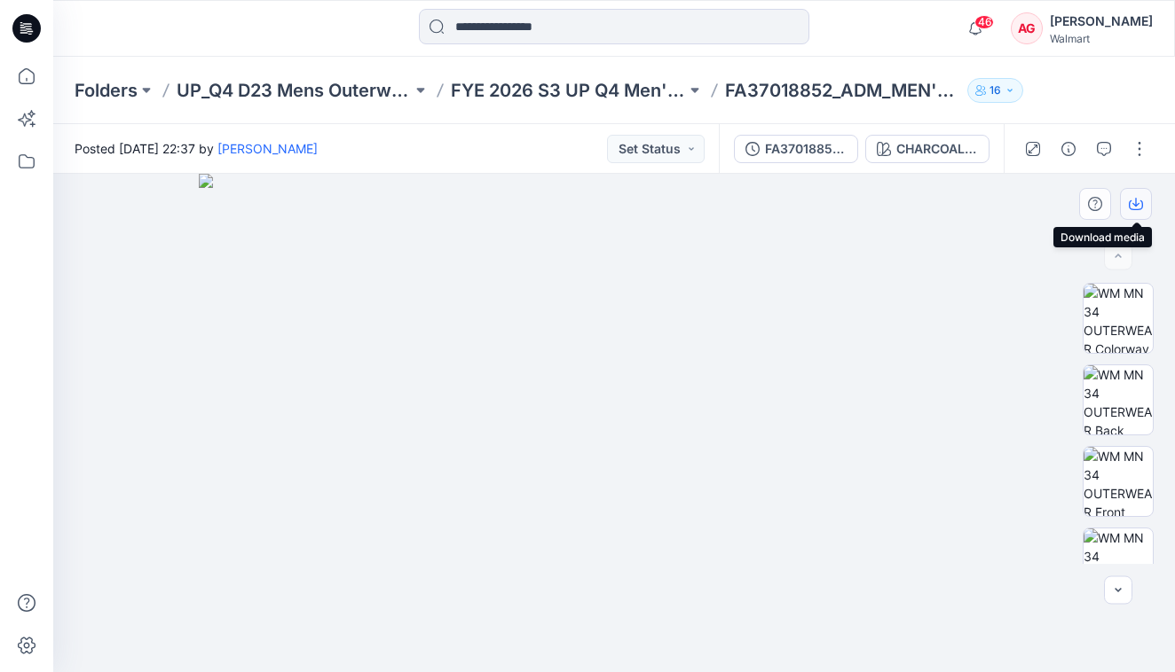
click at [1089, 201] on button "button" at bounding box center [1136, 204] width 32 height 32
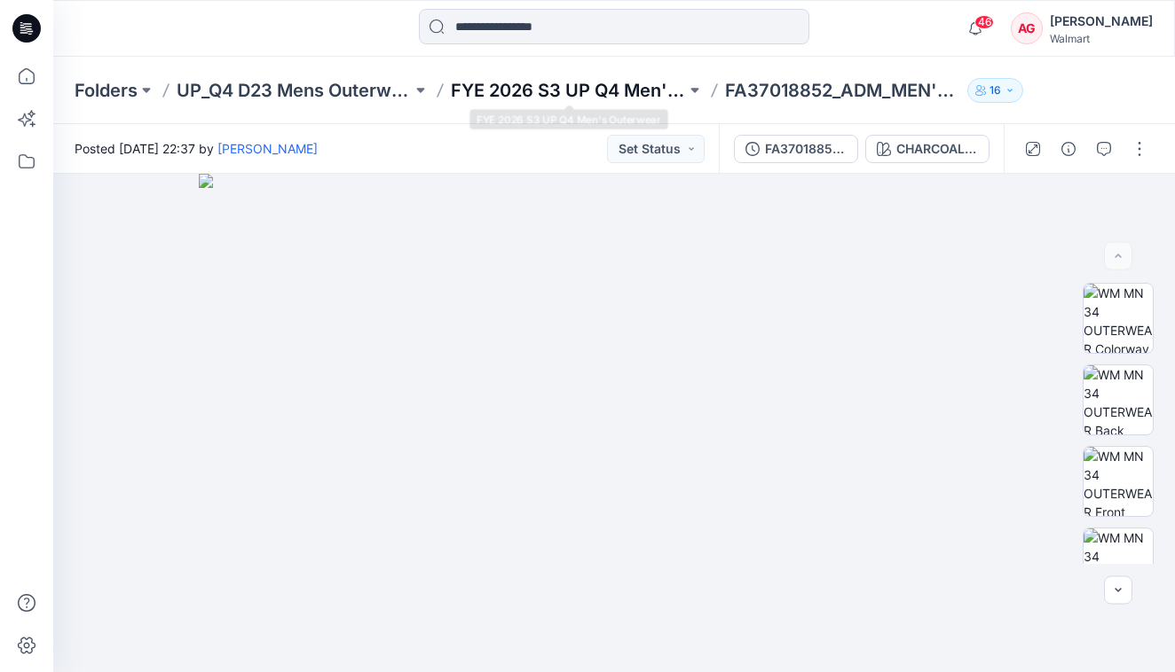
click at [631, 97] on p "FYE 2026 S3 UP Q4 Men's Outerwear" at bounding box center [568, 90] width 235 height 25
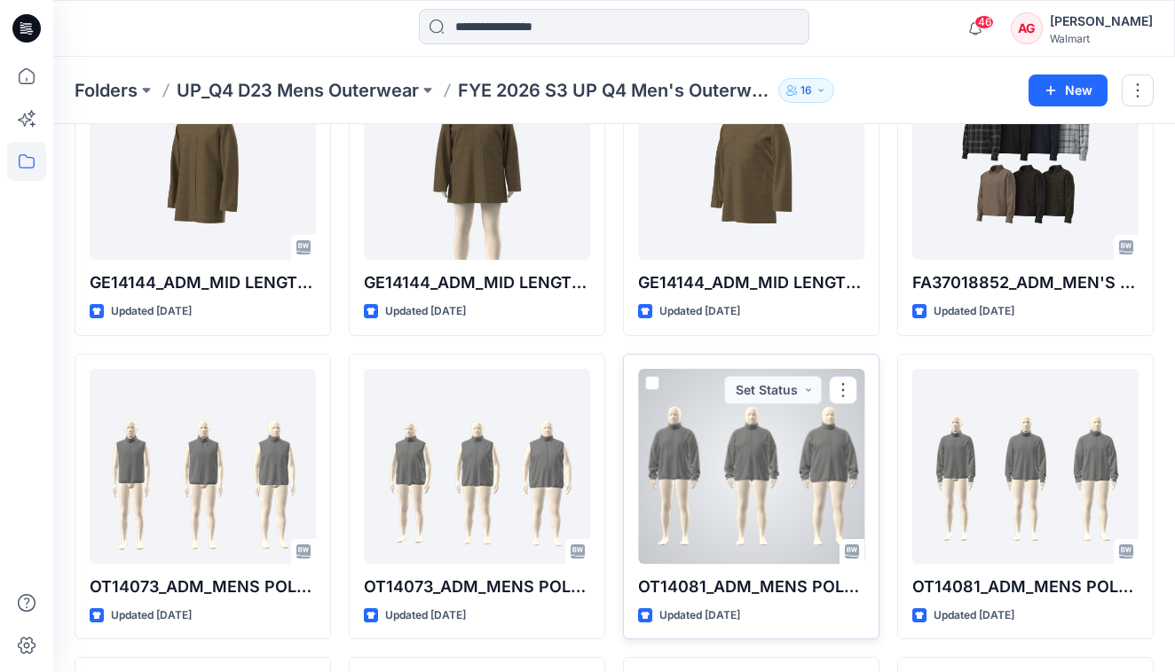
scroll to position [143, 0]
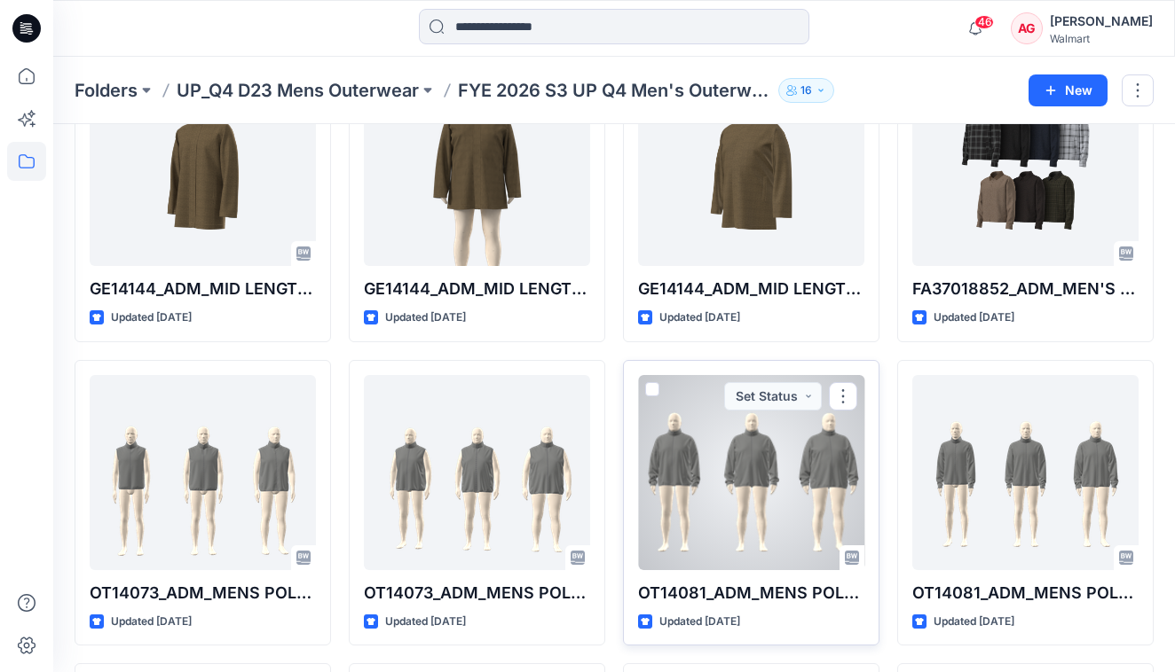
click at [743, 498] on div at bounding box center [751, 472] width 226 height 195
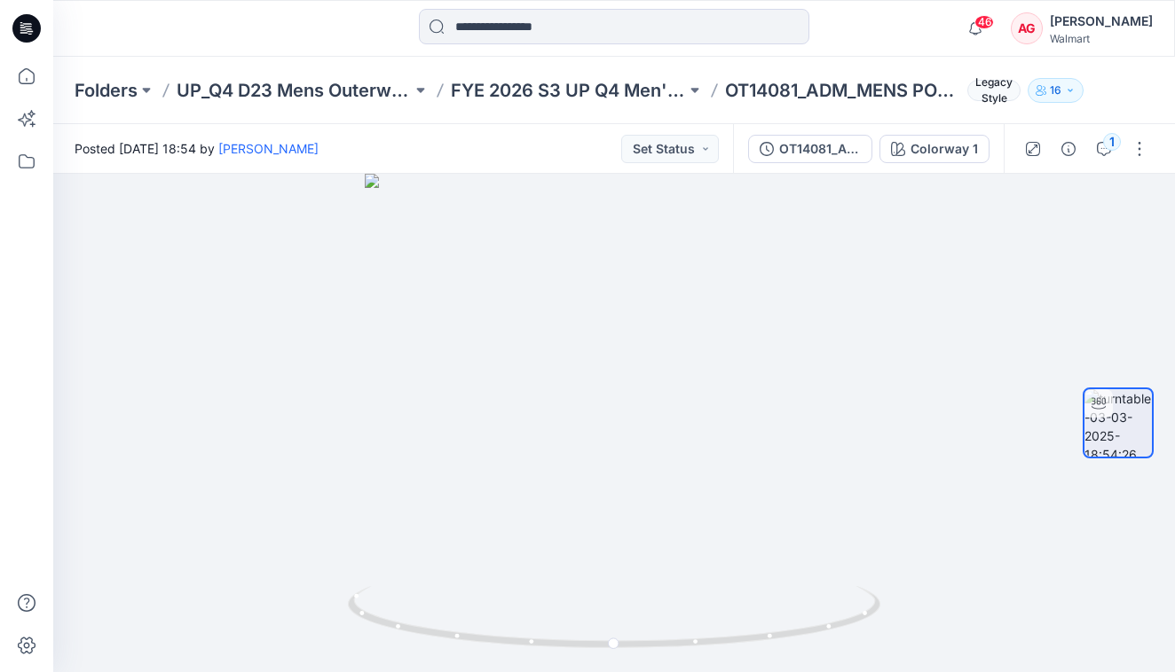
click at [1089, 166] on div "1" at bounding box center [1085, 149] width 164 height 50
click at [1089, 152] on button "1" at bounding box center [1103, 149] width 28 height 28
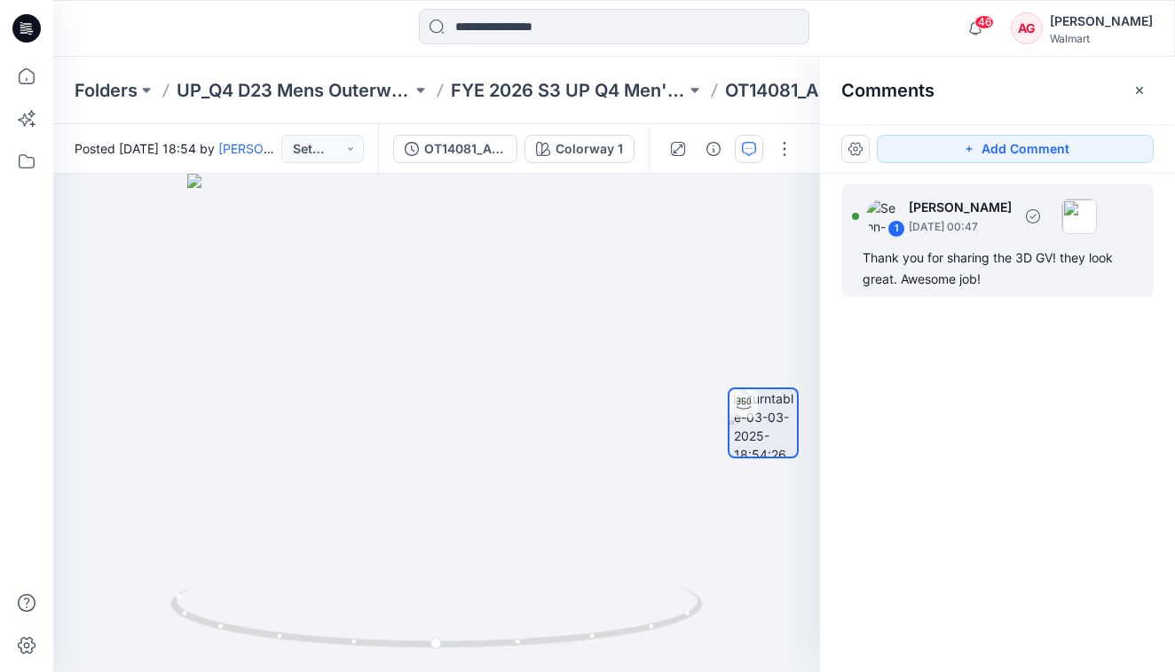
click at [892, 209] on img at bounding box center [883, 216] width 35 height 35
click at [1089, 90] on icon "button" at bounding box center [1139, 90] width 14 height 14
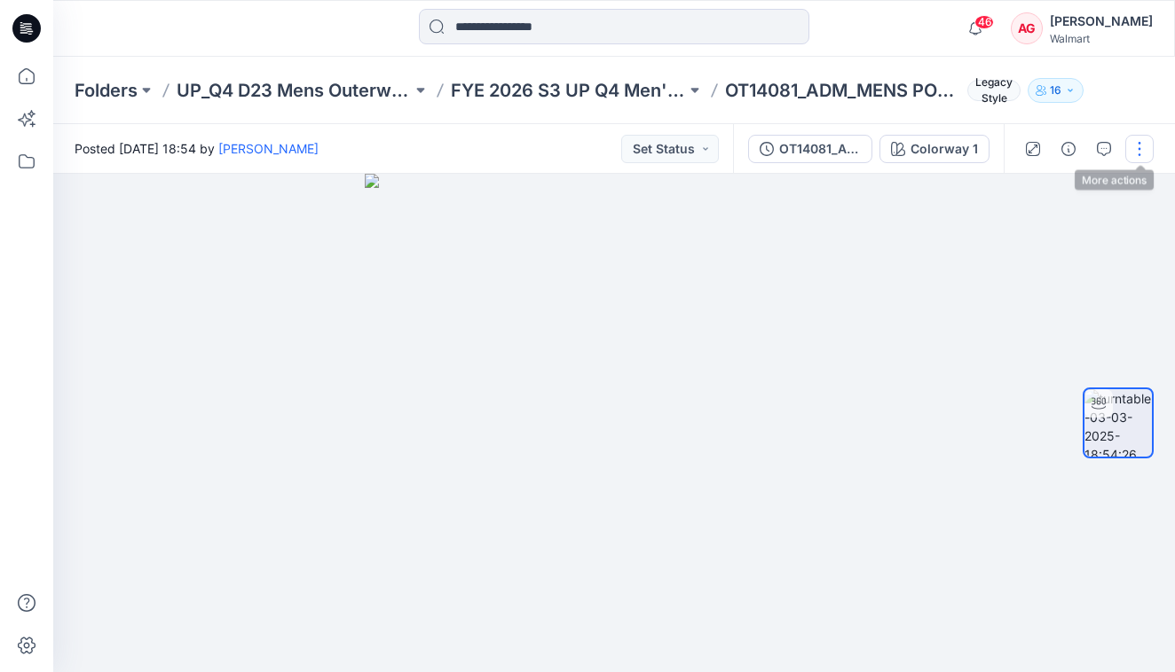
click at [1089, 148] on button "button" at bounding box center [1139, 149] width 28 height 28
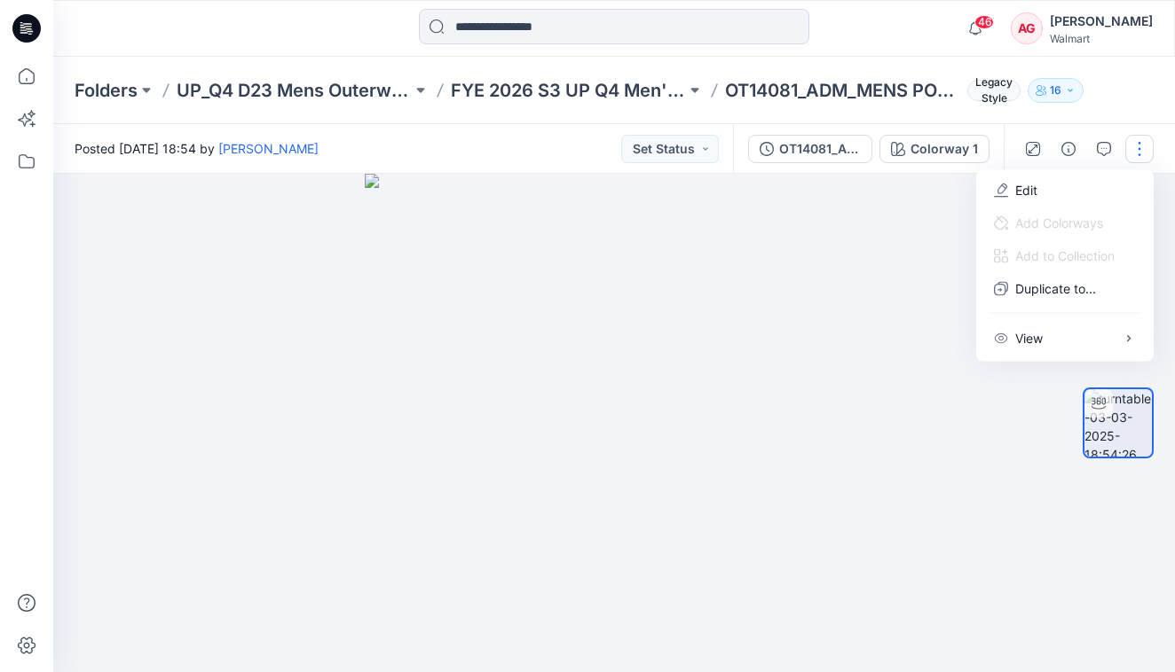
click at [1089, 148] on button "button" at bounding box center [1139, 149] width 28 height 28
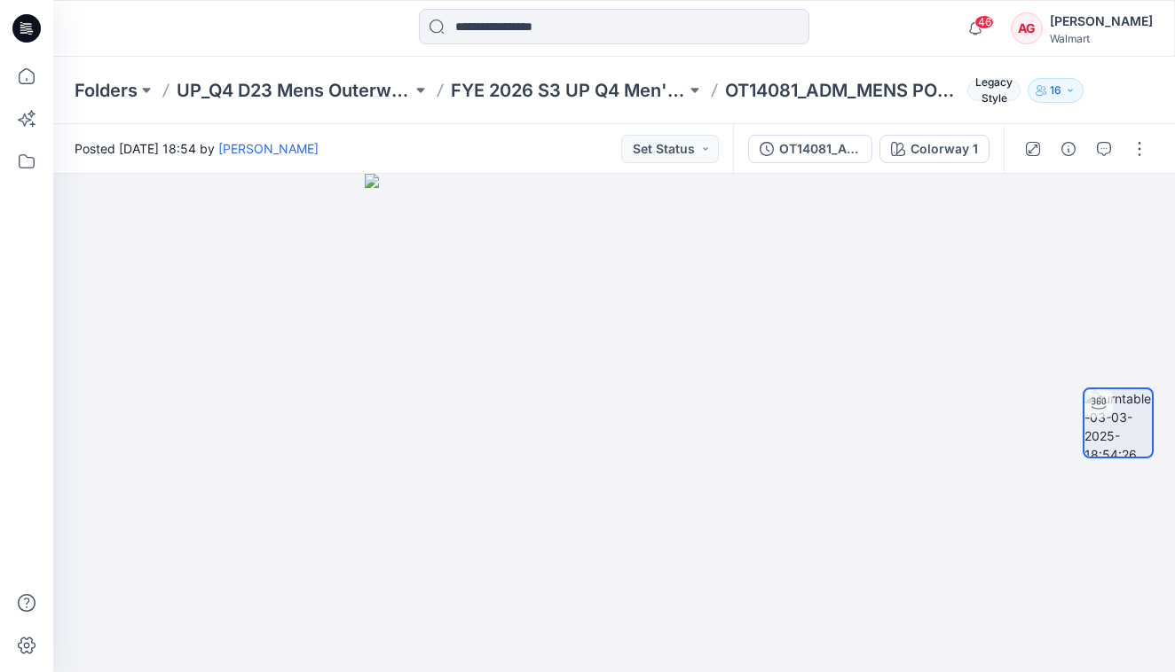
click at [1000, 95] on span "Legacy Style" at bounding box center [993, 90] width 53 height 21
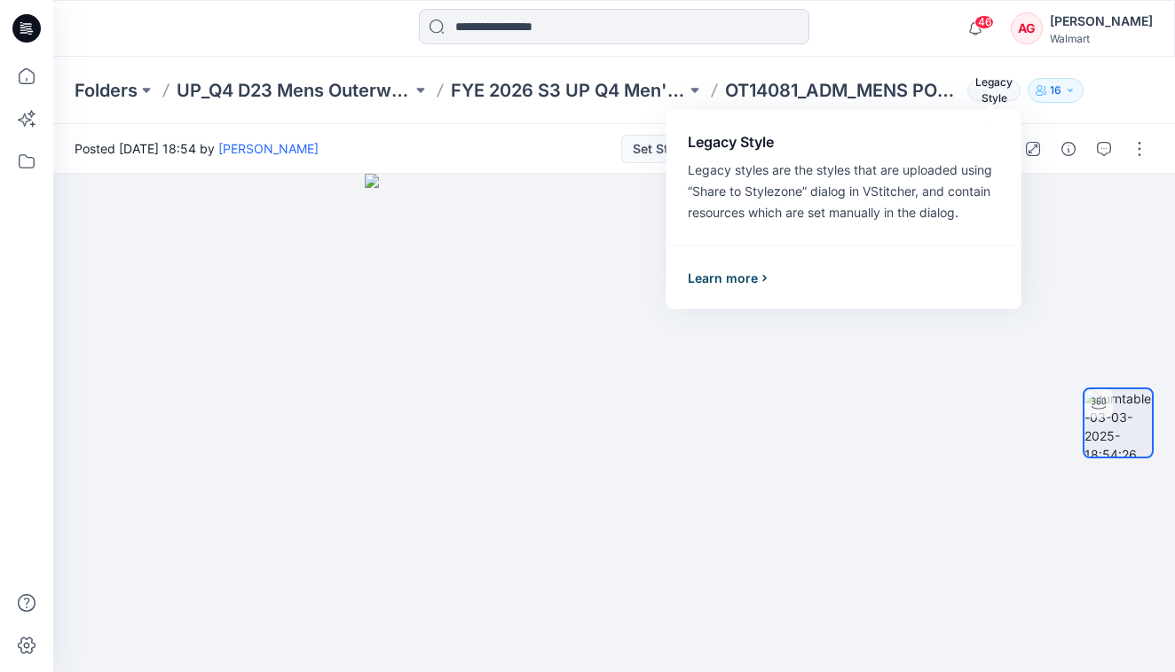
click at [754, 279] on div "Learn more" at bounding box center [730, 277] width 84 height 21
click at [532, 145] on div "Posted [DATE] 18:54 by [PERSON_NAME] Set Status" at bounding box center [393, 148] width 680 height 49
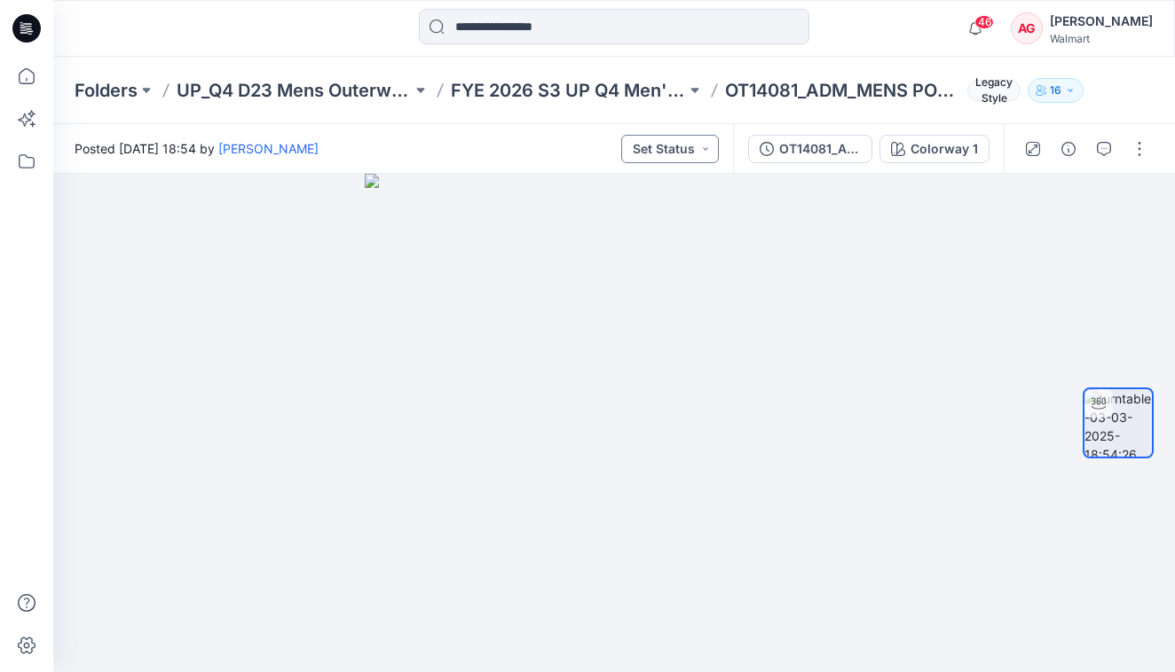
click at [702, 152] on button "Set Status" at bounding box center [670, 149] width 98 height 28
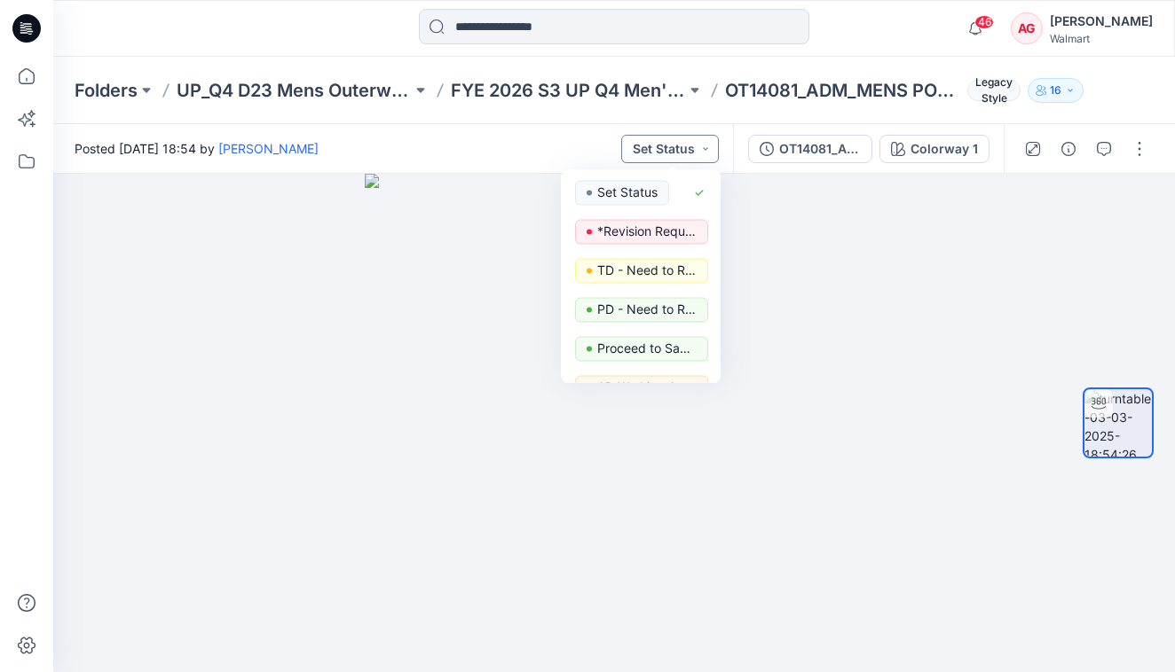
click at [693, 160] on button "Set Status" at bounding box center [670, 149] width 98 height 28
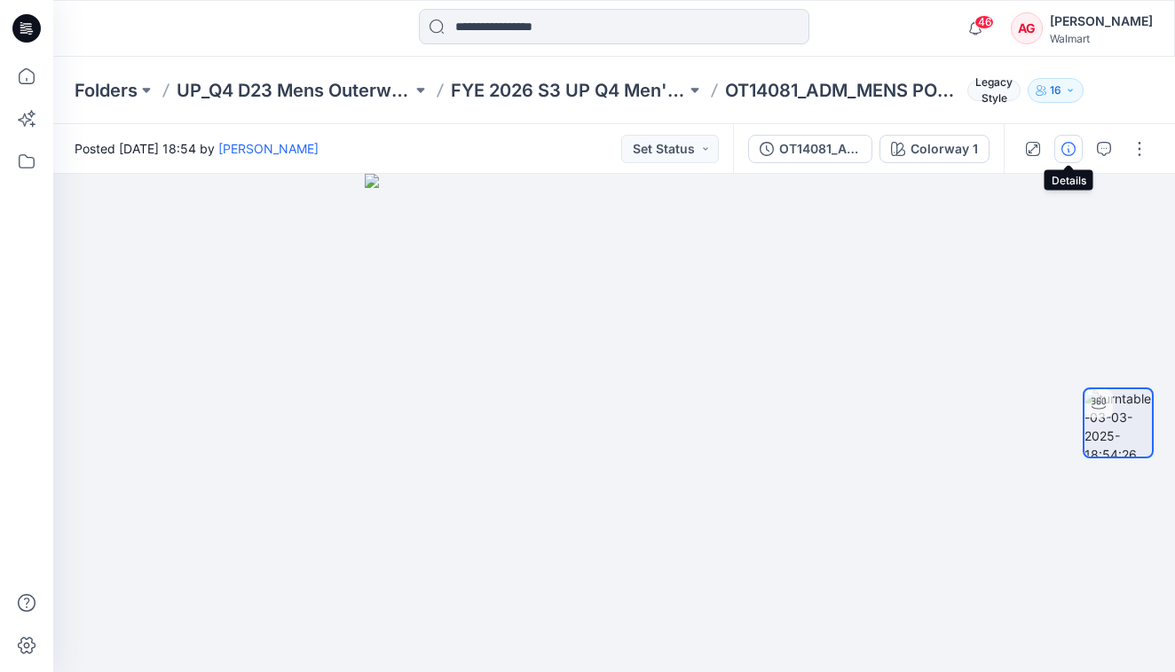
click at [1073, 145] on icon "button" at bounding box center [1068, 149] width 14 height 14
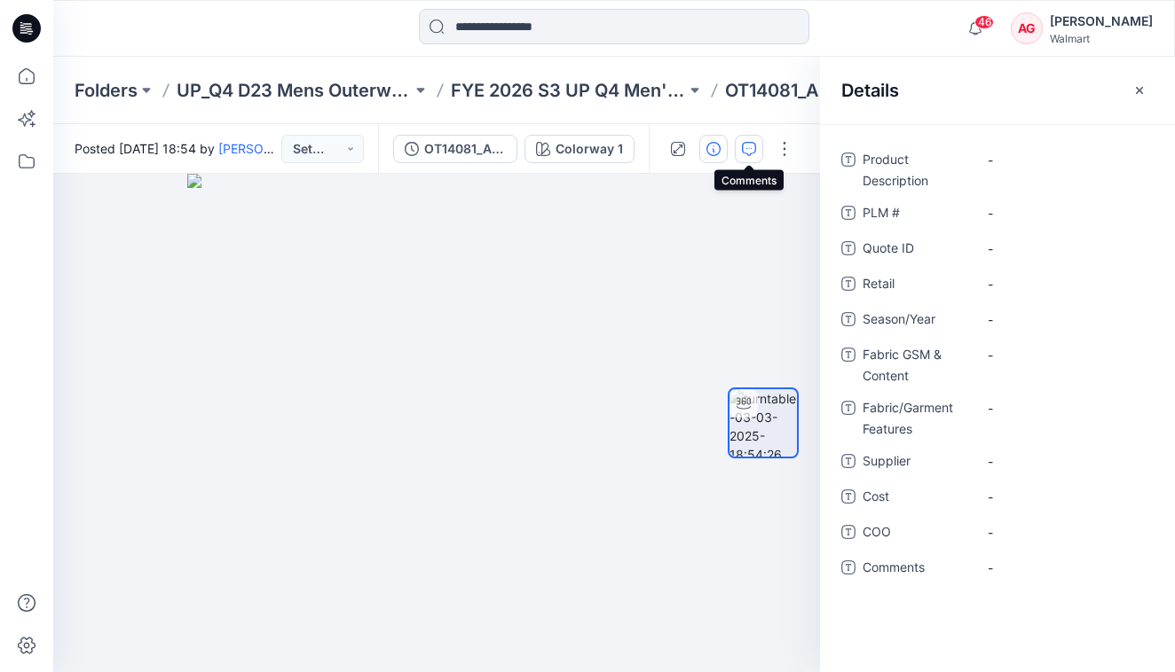
click at [752, 151] on icon "button" at bounding box center [749, 149] width 14 height 14
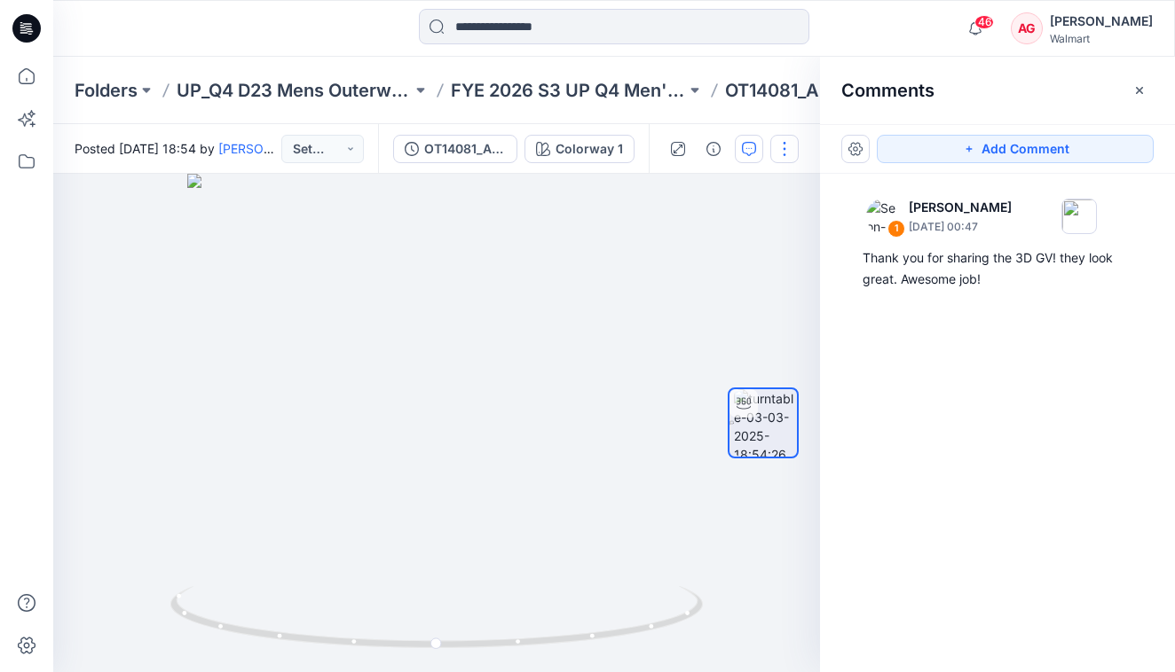
click at [782, 147] on button "button" at bounding box center [784, 149] width 28 height 28
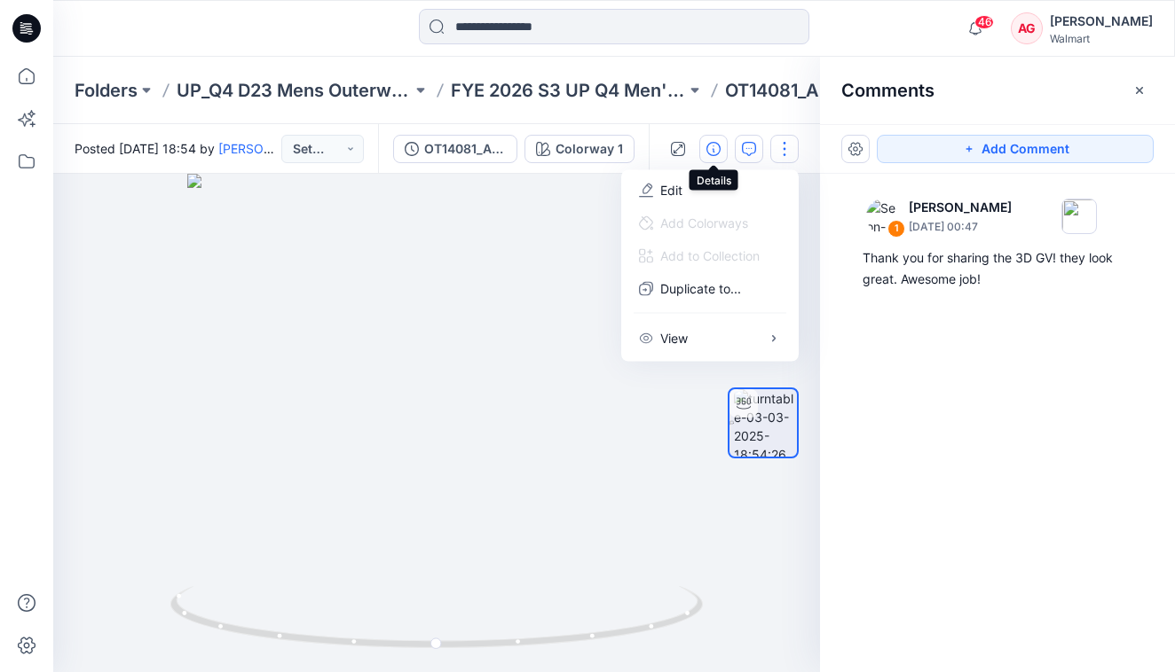
click at [721, 142] on button "button" at bounding box center [713, 149] width 28 height 28
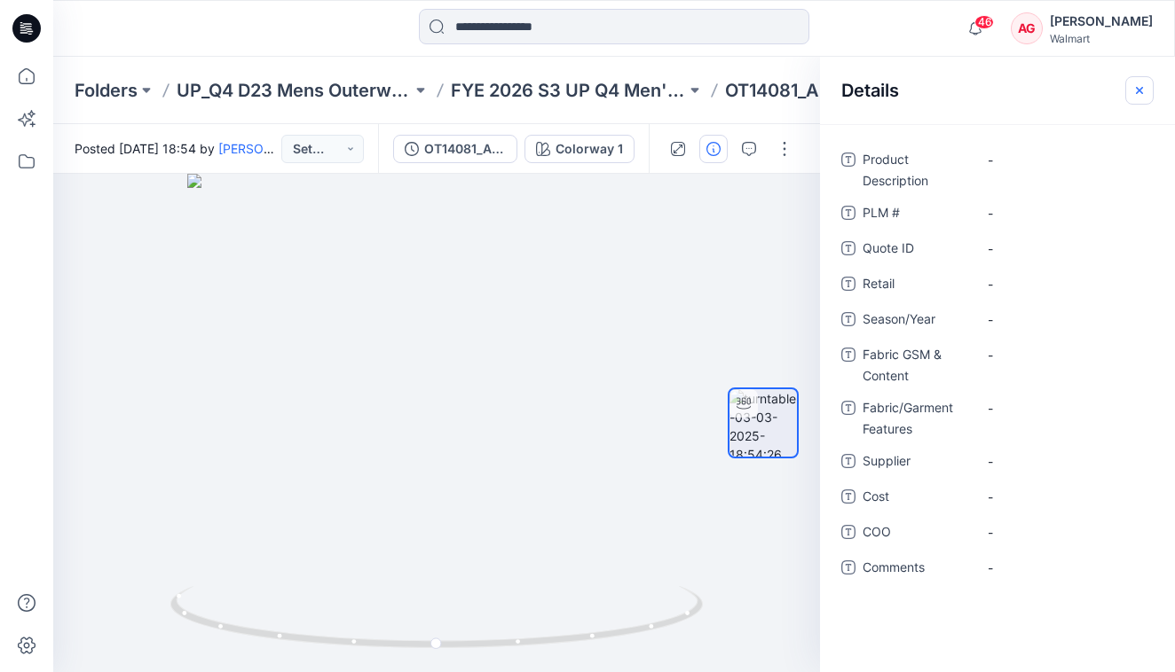
click at [1089, 90] on icon "button" at bounding box center [1139, 90] width 14 height 14
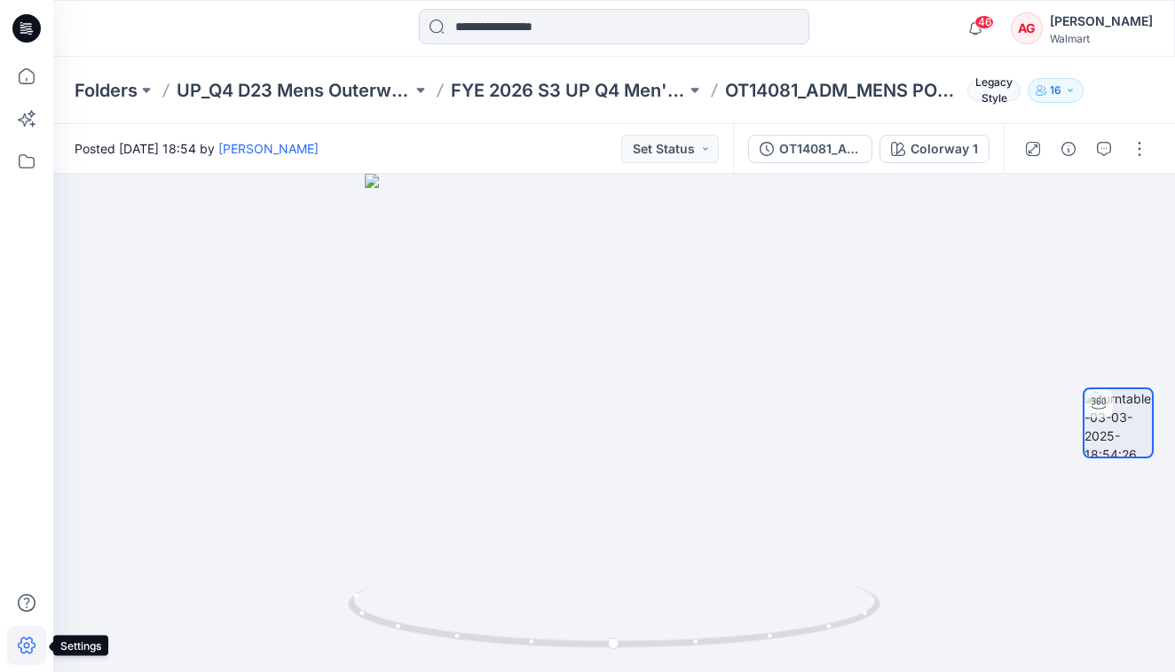
click at [28, 641] on icon at bounding box center [26, 645] width 39 height 39
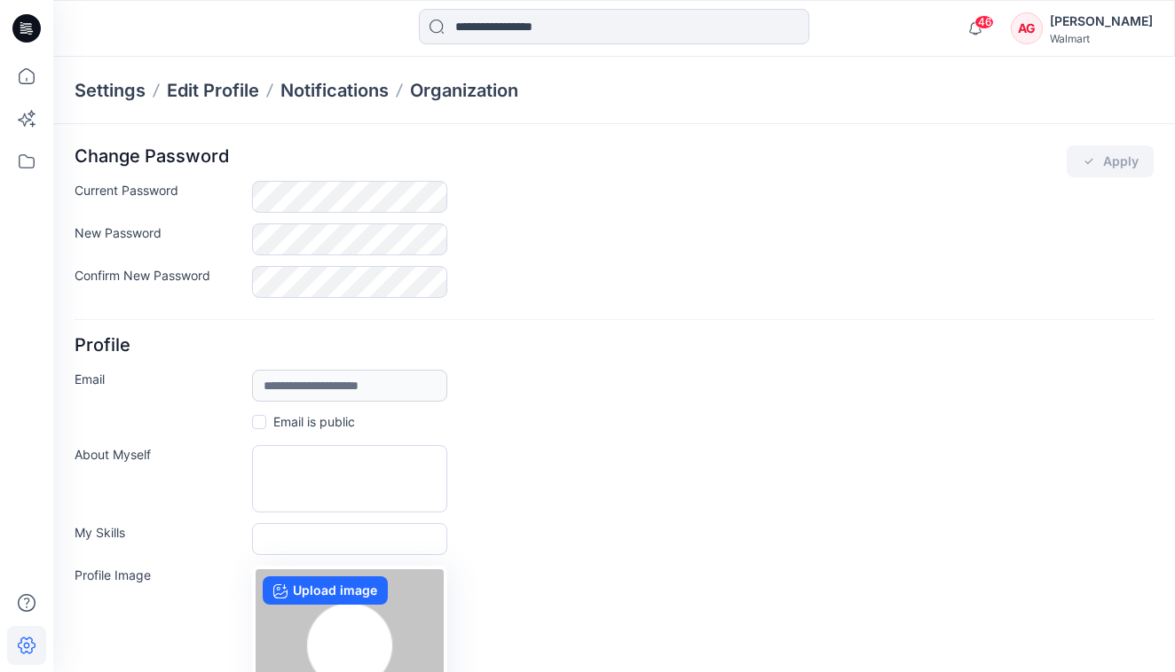
click at [35, 35] on icon at bounding box center [26, 28] width 28 height 28
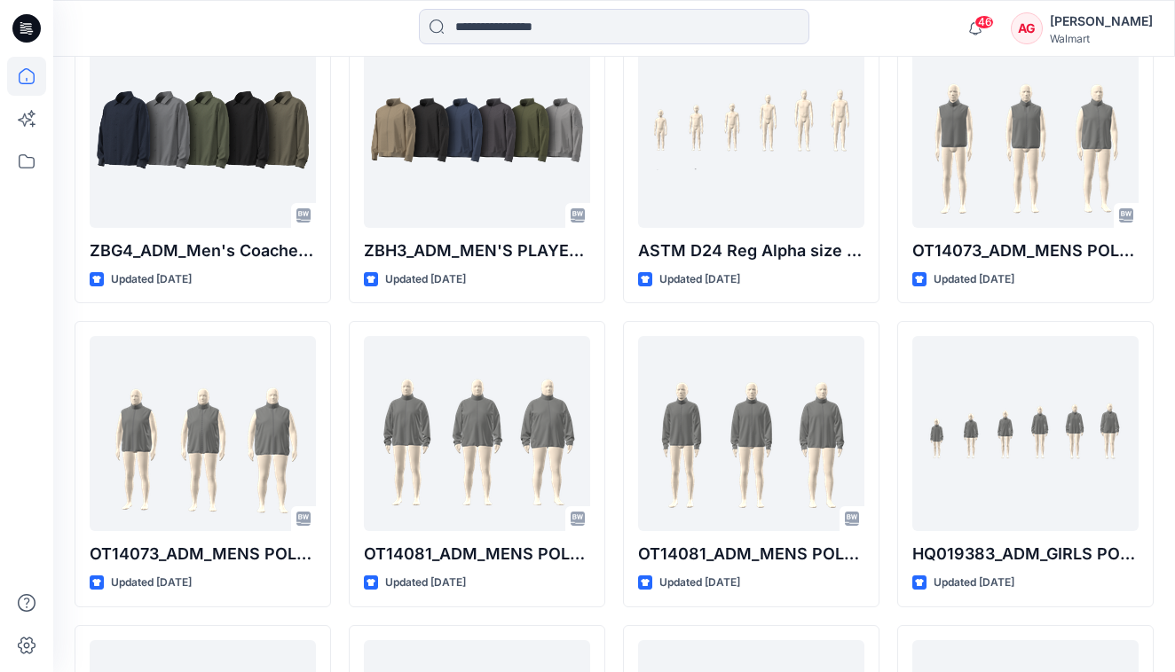
scroll to position [4520, 0]
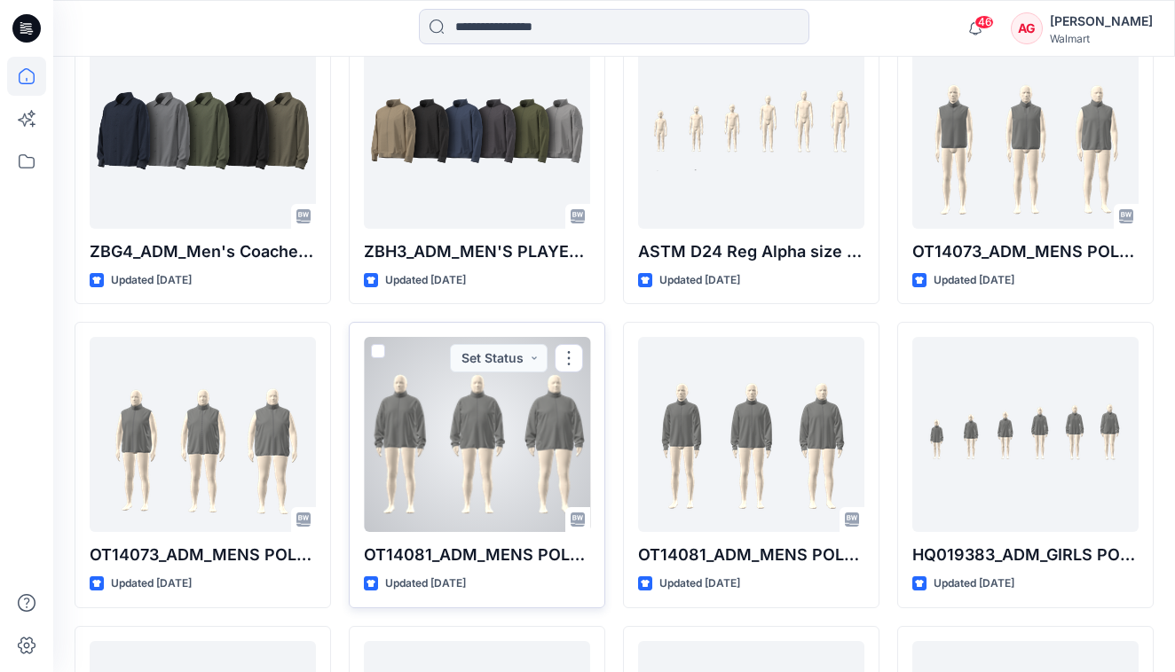
click at [483, 465] on div at bounding box center [477, 434] width 226 height 195
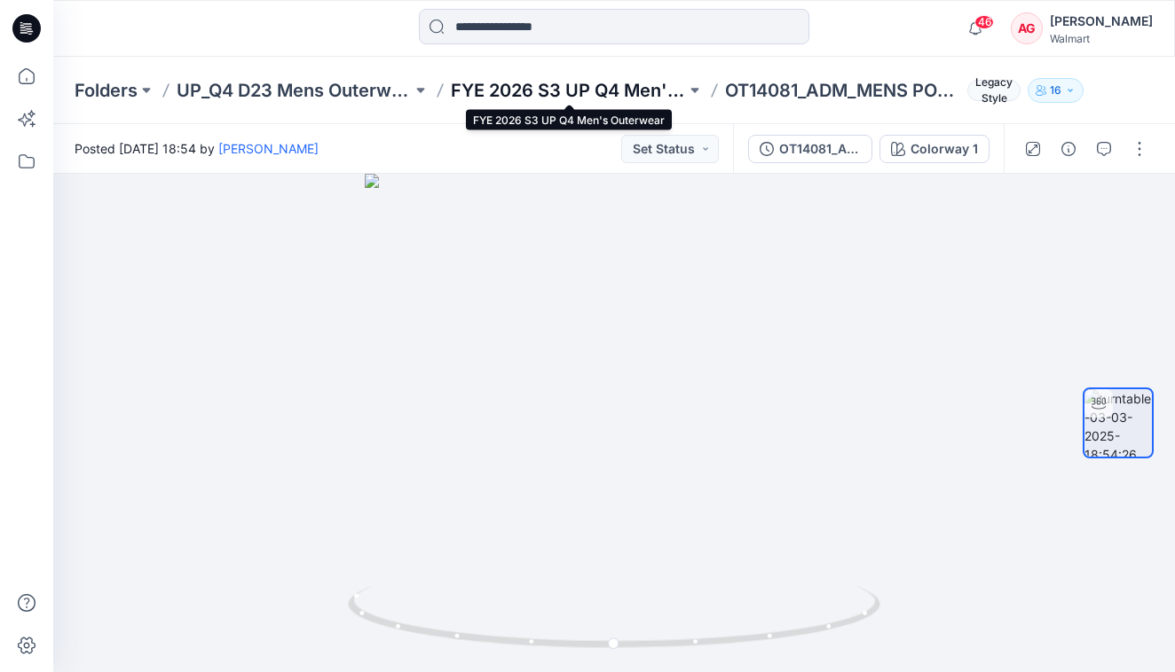
click at [596, 91] on p "FYE 2026 S3 UP Q4 Men's Outerwear" at bounding box center [568, 90] width 235 height 25
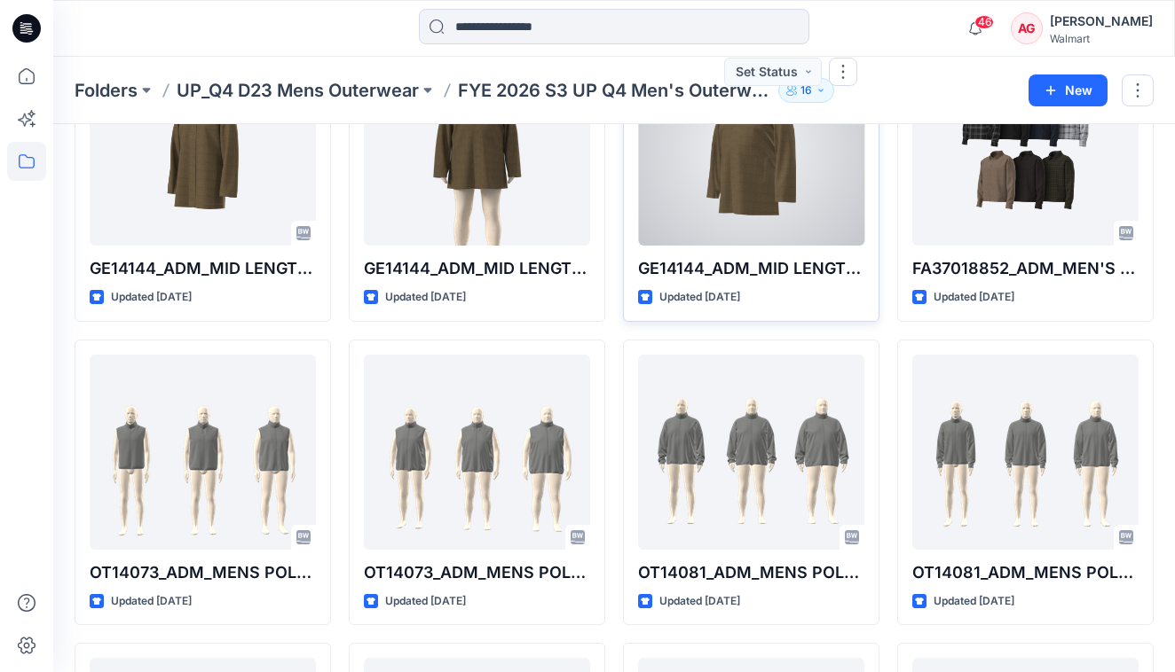
scroll to position [180, 0]
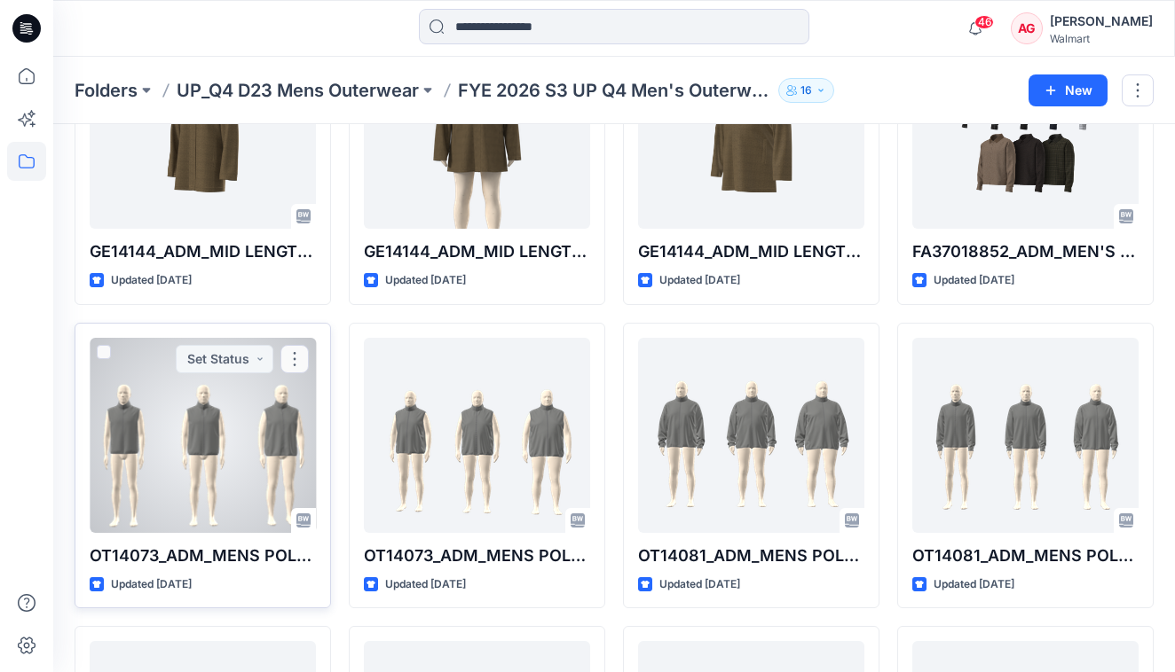
click at [296, 469] on div at bounding box center [203, 435] width 226 height 195
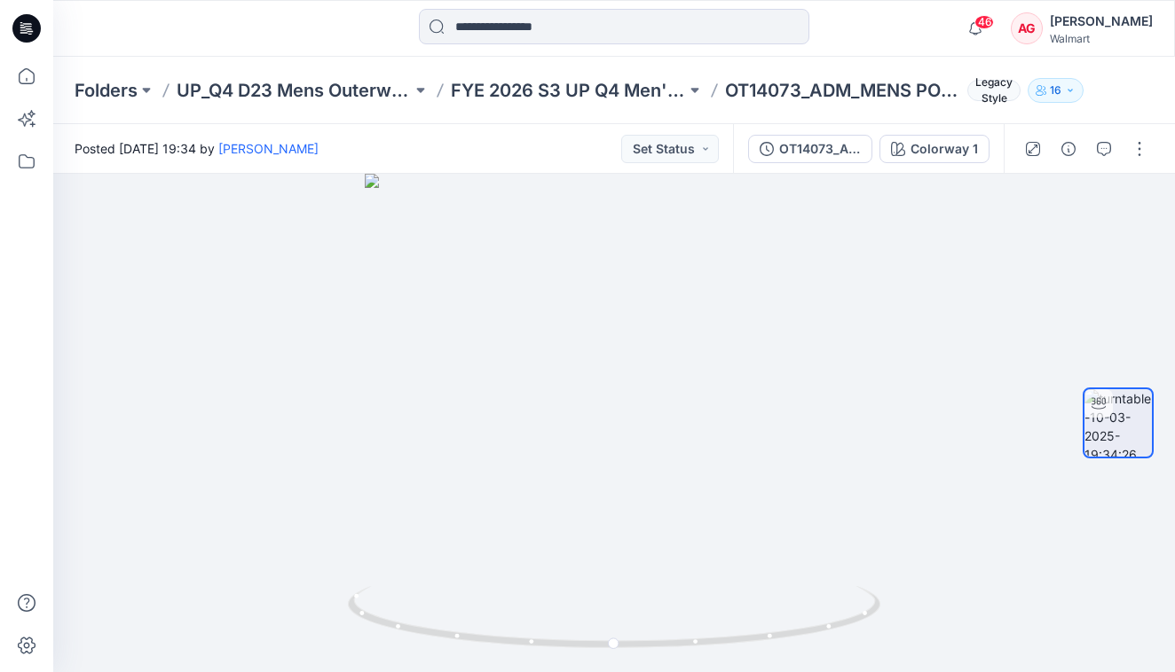
click at [987, 96] on span "Legacy Style" at bounding box center [993, 90] width 53 height 21
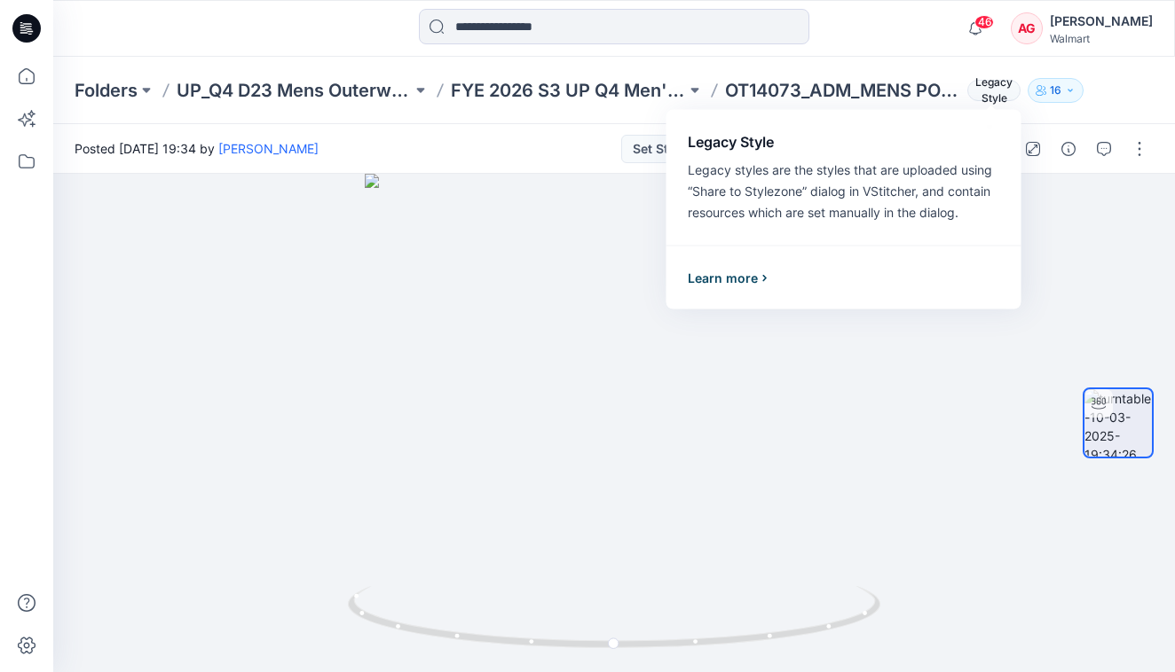
click at [729, 278] on div "Learn more" at bounding box center [730, 277] width 84 height 21
click at [702, 646] on icon at bounding box center [616, 619] width 537 height 67
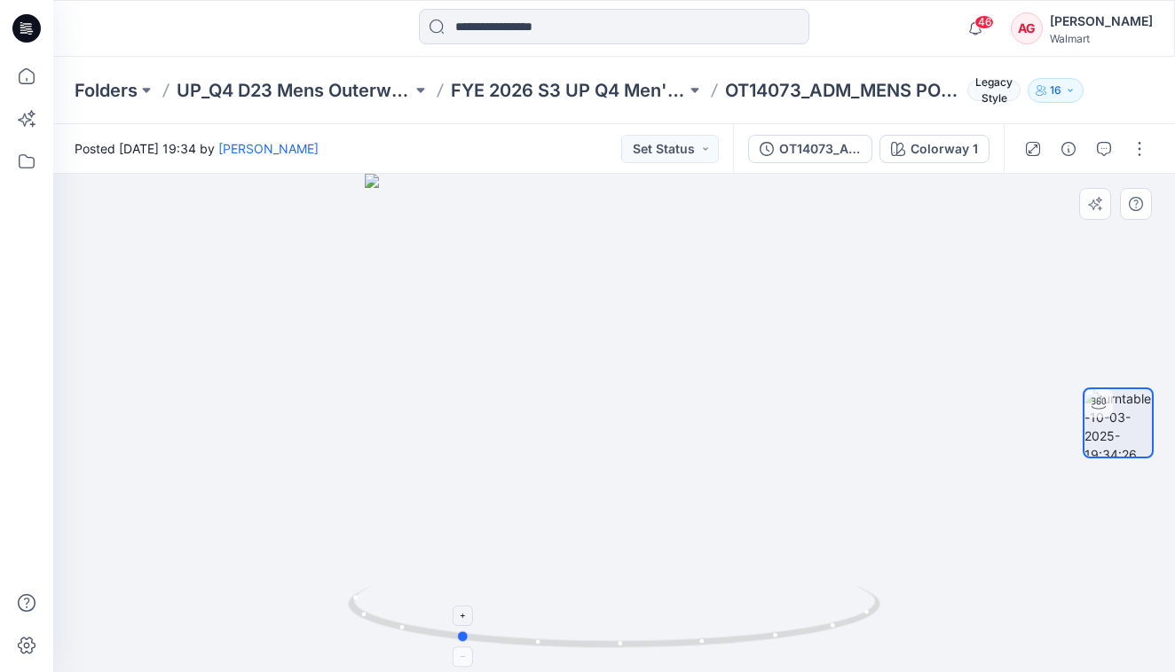
drag, startPoint x: 700, startPoint y: 645, endPoint x: 542, endPoint y: 650, distance: 158.0
click at [542, 650] on icon at bounding box center [616, 619] width 537 height 67
drag, startPoint x: 626, startPoint y: 648, endPoint x: 778, endPoint y: 641, distance: 151.8
click at [778, 641] on icon at bounding box center [616, 619] width 537 height 67
